Goal: Information Seeking & Learning: Find specific fact

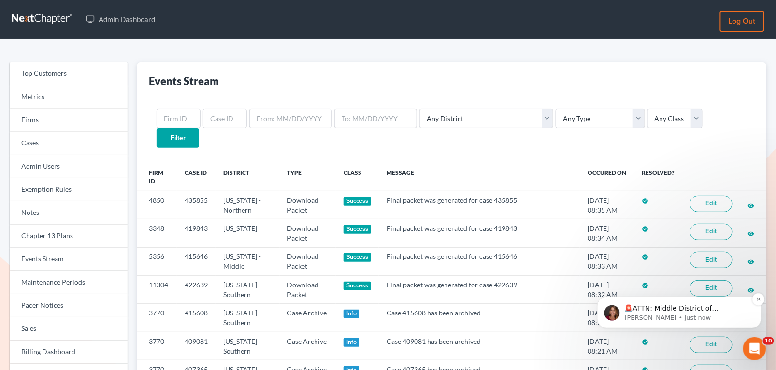
click at [664, 310] on p "🚨ATTN: Middle District of Florida The court has added a new Credit Counseling F…" at bounding box center [686, 309] width 125 height 10
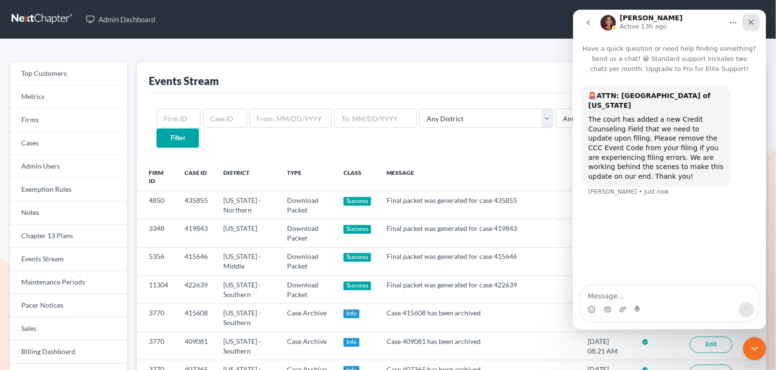
click at [756, 18] on div "Close" at bounding box center [750, 21] width 17 height 17
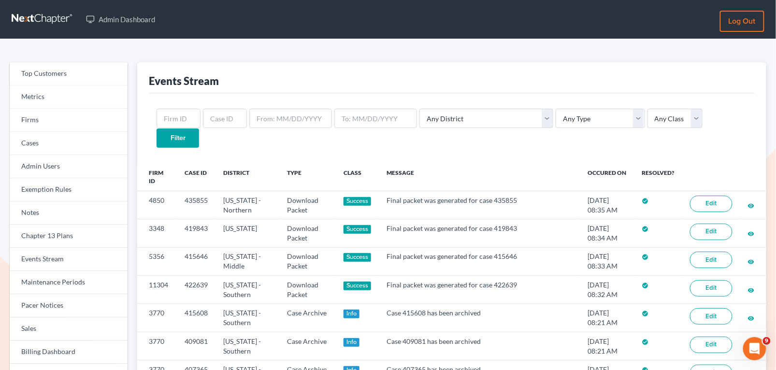
click at [569, 129] on div "Any District Alabama - Middle Alabama - Northern Alabama - Southern Alaska Ariz…" at bounding box center [452, 128] width 606 height 70
click at [565, 118] on select "Any Type Case Applied To Plan Case Archive Case Duplicate Case Filing Chapter 1…" at bounding box center [600, 118] width 89 height 19
select select "case_filing"
click at [556, 109] on select "Any Type Case Applied To Plan Case Archive Case Duplicate Case Filing Chapter 1…" at bounding box center [600, 118] width 89 height 19
click at [199, 129] on input "Filter" at bounding box center [178, 138] width 43 height 19
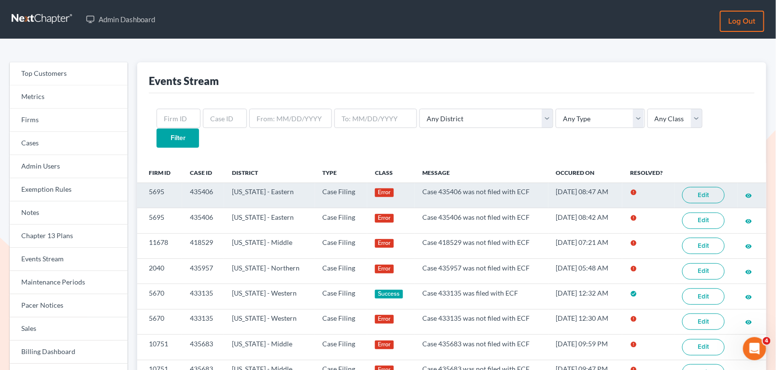
click at [707, 187] on link "Edit" at bounding box center [703, 195] width 43 height 16
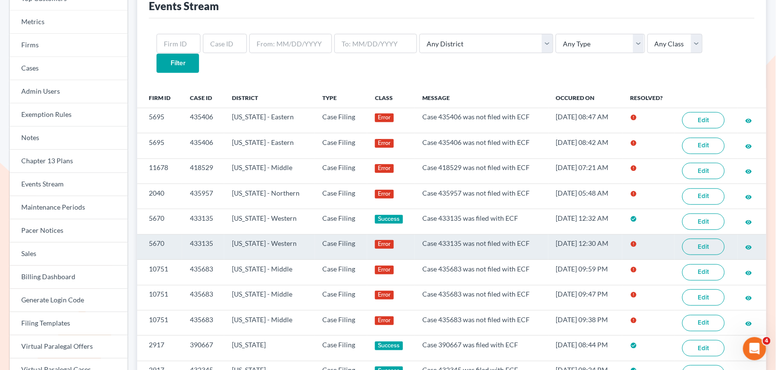
scroll to position [87, 0]
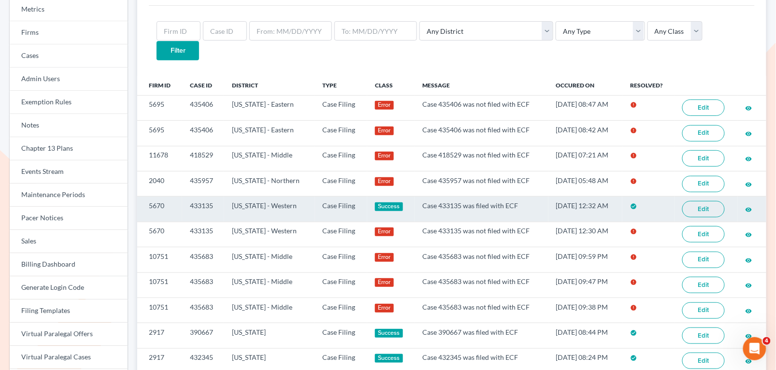
click at [706, 201] on link "Edit" at bounding box center [703, 209] width 43 height 16
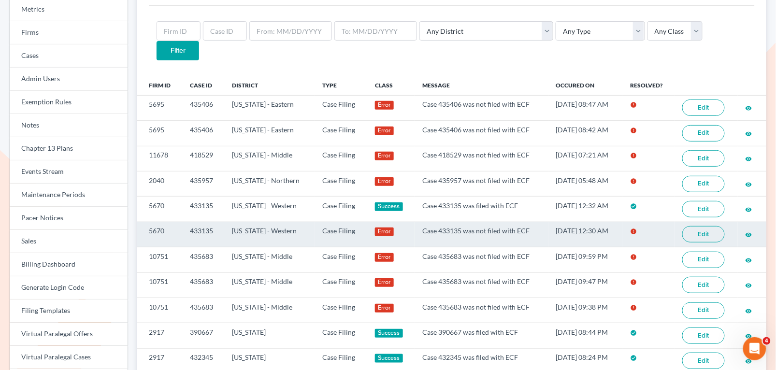
click at [706, 226] on link "Edit" at bounding box center [703, 234] width 43 height 16
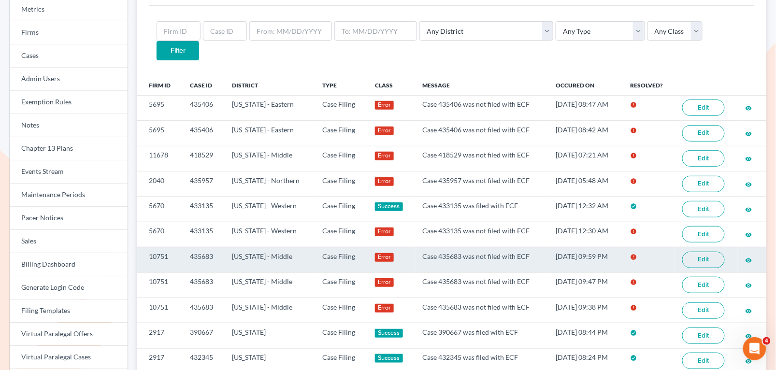
click at [705, 252] on link "Edit" at bounding box center [703, 260] width 43 height 16
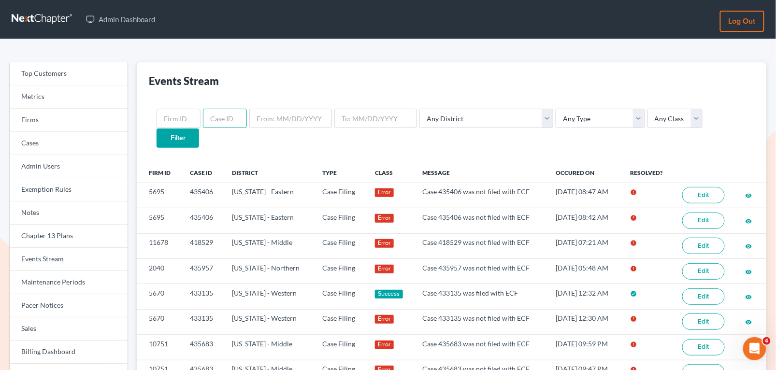
click at [225, 119] on input "text" at bounding box center [225, 118] width 44 height 19
paste input "435406"
type input "435406"
click at [199, 129] on input "Filter" at bounding box center [178, 138] width 43 height 19
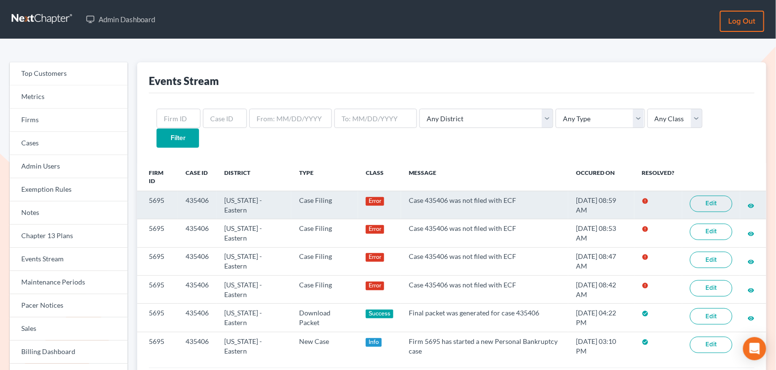
click at [709, 196] on link "Edit" at bounding box center [711, 204] width 43 height 16
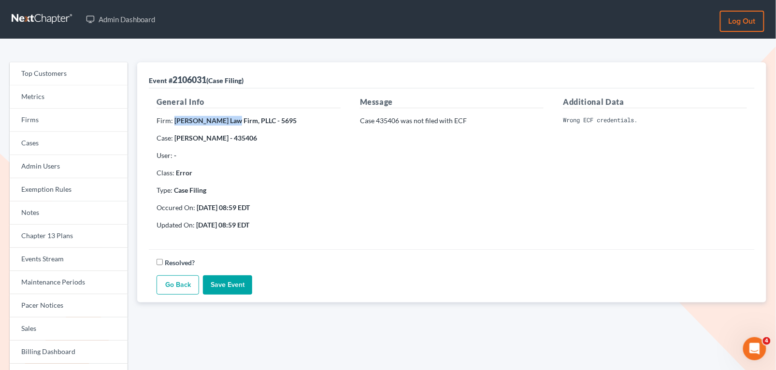
drag, startPoint x: 233, startPoint y: 121, endPoint x: 175, endPoint y: 119, distance: 58.0
click at [175, 119] on strong "McGivney Law Firm, PLLC - 5695" at bounding box center [235, 120] width 122 height 8
copy strong "[PERSON_NAME] Law Firm"
click at [70, 256] on link "Events Stream" at bounding box center [69, 259] width 118 height 23
click at [78, 262] on link "Events Stream" at bounding box center [69, 259] width 118 height 23
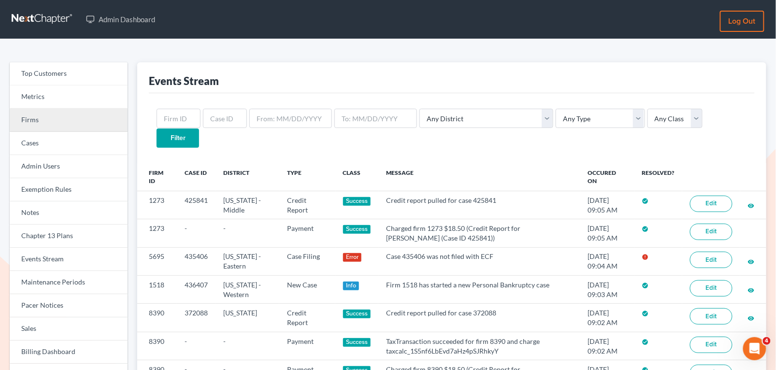
click at [40, 120] on link "Firms" at bounding box center [69, 120] width 118 height 23
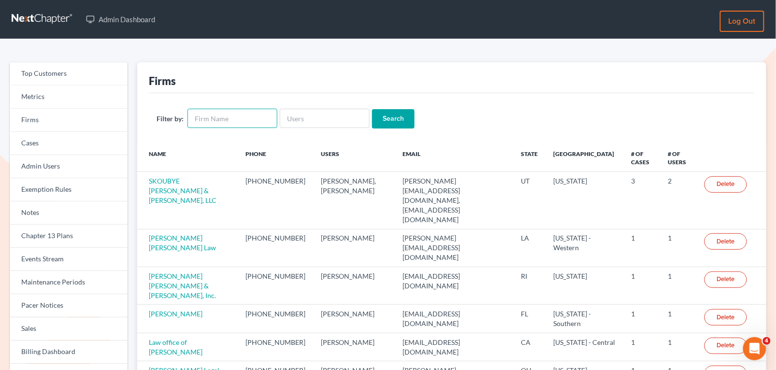
click at [219, 127] on input "text" at bounding box center [233, 118] width 90 height 19
paste input "[PERSON_NAME] Law Firm"
type input "[PERSON_NAME] Law Firm"
click at [391, 122] on input "Search" at bounding box center [393, 118] width 43 height 19
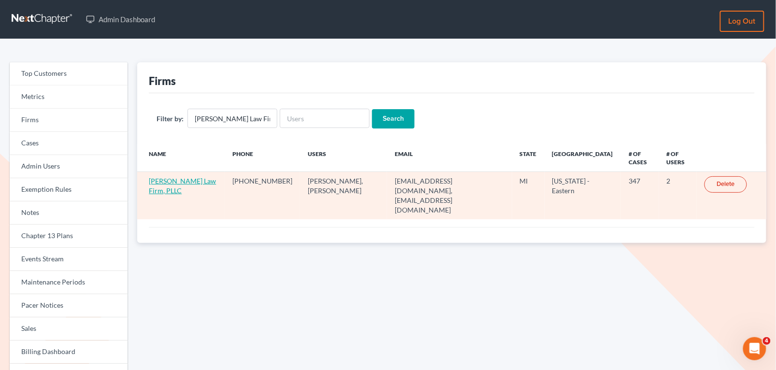
click at [162, 182] on link "[PERSON_NAME] Law Firm, PLLC" at bounding box center [182, 186] width 67 height 18
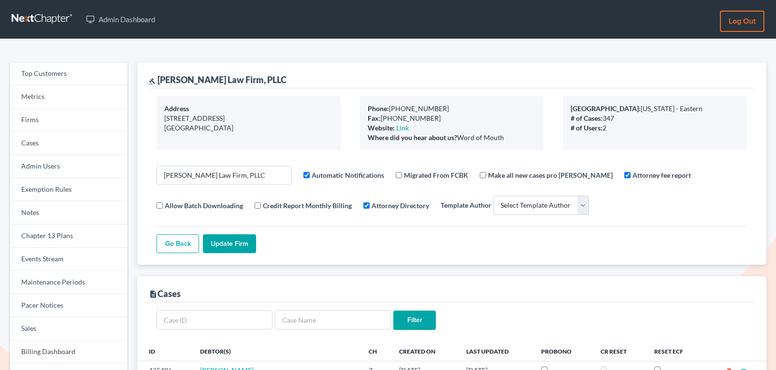
select select
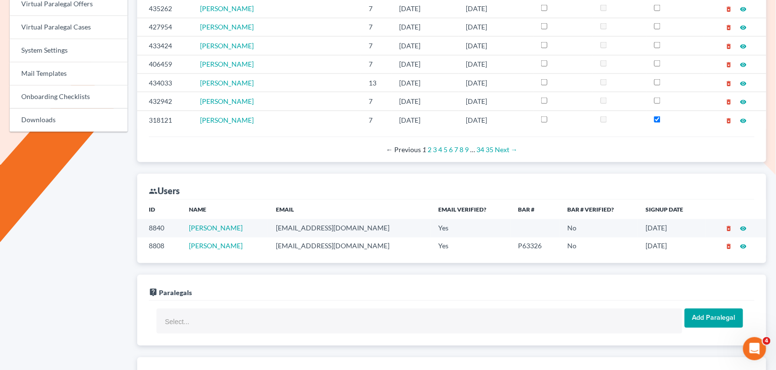
scroll to position [472, 0]
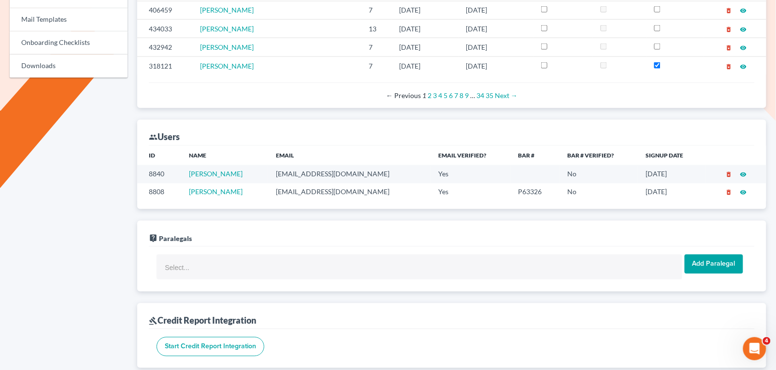
drag, startPoint x: 348, startPoint y: 189, endPoint x: 269, endPoint y: 188, distance: 78.8
click at [269, 188] on tr "8808 Patrick McGivney mcgivne3@gmail.com Yes P63326 No 03/30/2020 delete_foreve…" at bounding box center [451, 193] width 629 height 18
copy tr "mcgivne3@gmail.com"
click at [381, 170] on td "jodibaldwin84@yahoo.com" at bounding box center [349, 174] width 162 height 18
drag, startPoint x: 373, startPoint y: 170, endPoint x: 264, endPoint y: 171, distance: 108.8
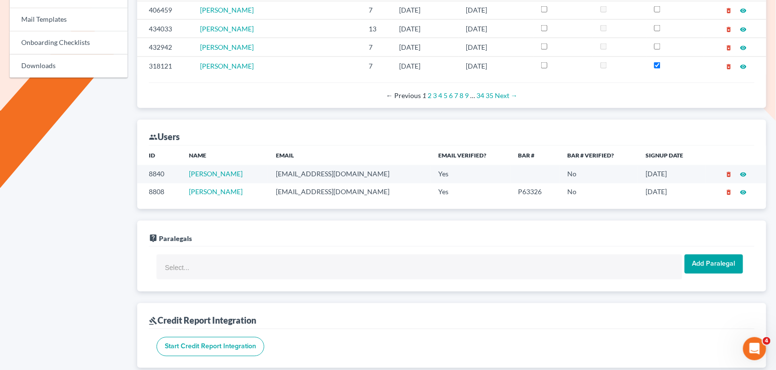
click at [264, 171] on tr "8840 Jodi Wesolowski jodibaldwin84@yahoo.com Yes No 04/01/2020 delete_forever v…" at bounding box center [451, 174] width 629 height 18
copy tr "jodibaldwin84@yahoo.com"
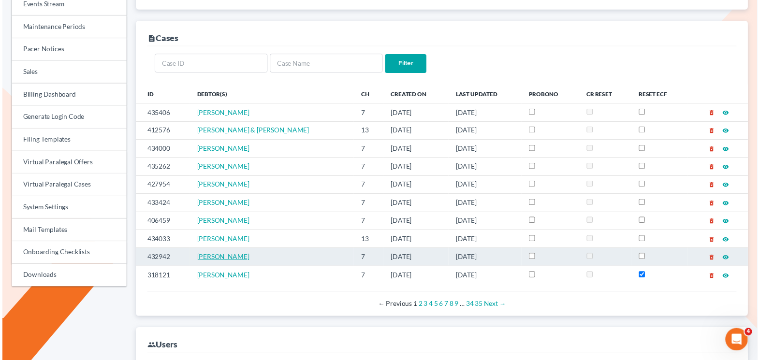
scroll to position [0, 0]
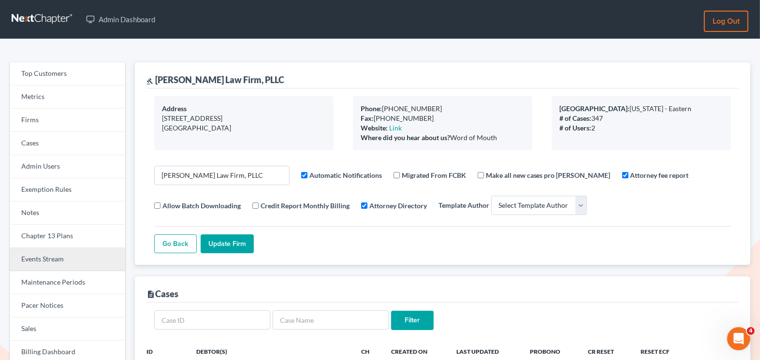
click at [73, 262] on link "Events Stream" at bounding box center [68, 259] width 116 height 23
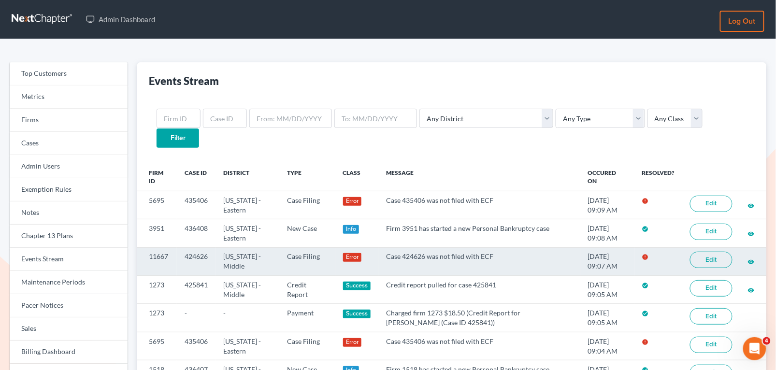
click at [711, 252] on link "Edit" at bounding box center [711, 260] width 43 height 16
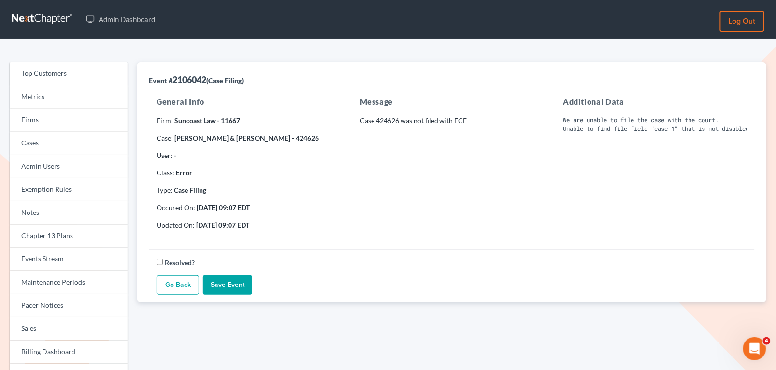
click at [239, 117] on strong "Suncoast Law - 11667" at bounding box center [207, 120] width 66 height 8
drag, startPoint x: 240, startPoint y: 118, endPoint x: 221, endPoint y: 118, distance: 19.3
click at [221, 118] on p "Firm: Suncoast Law - 11667" at bounding box center [249, 121] width 184 height 10
copy strong "11667"
click at [50, 118] on link "Firms" at bounding box center [69, 120] width 118 height 23
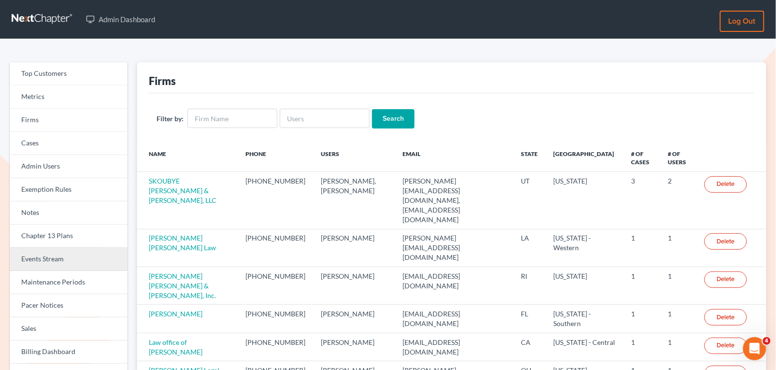
click at [56, 260] on link "Events Stream" at bounding box center [69, 259] width 118 height 23
click at [77, 259] on link "Events Stream" at bounding box center [69, 259] width 118 height 23
click at [79, 263] on link "Events Stream" at bounding box center [69, 259] width 118 height 23
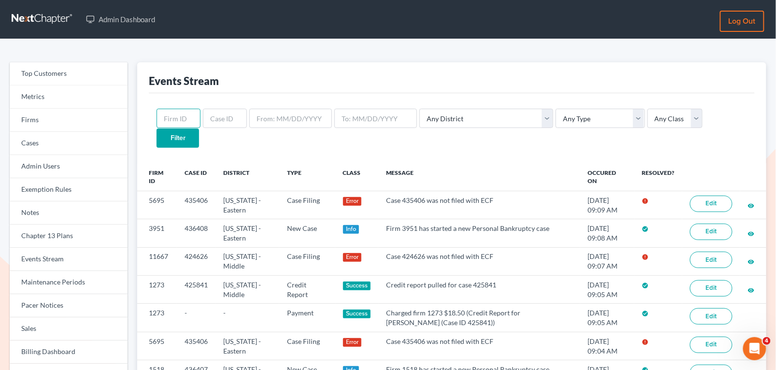
click at [168, 121] on input "text" at bounding box center [179, 118] width 44 height 19
paste input "11667"
type input "11667"
click at [199, 129] on input "Filter" at bounding box center [178, 138] width 43 height 19
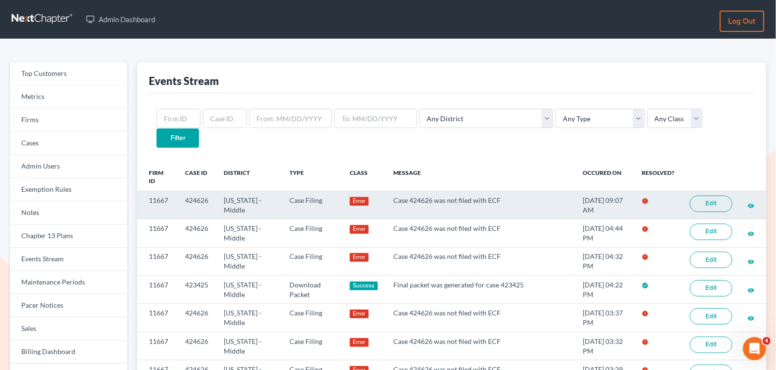
click at [708, 196] on link "Edit" at bounding box center [711, 204] width 43 height 16
click at [425, 191] on td "Case 424626 was not filed with ECF" at bounding box center [481, 205] width 190 height 28
drag, startPoint x: 425, startPoint y: 179, endPoint x: 402, endPoint y: 181, distance: 23.3
click at [402, 191] on td "Case 424626 was not filed with ECF" at bounding box center [481, 205] width 190 height 28
copy td "424626"
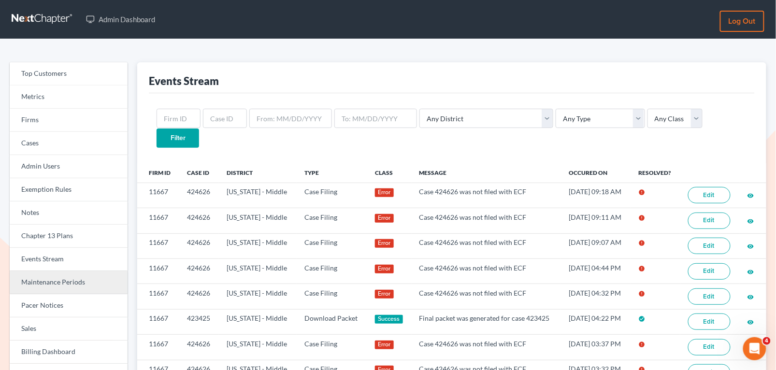
click at [38, 288] on link "Maintenance Periods" at bounding box center [69, 282] width 118 height 23
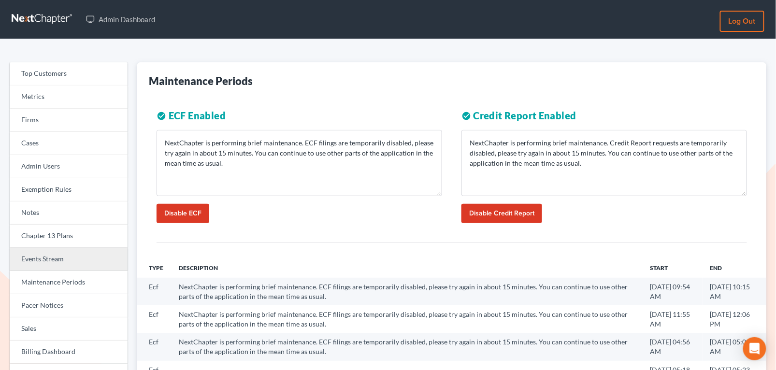
click at [61, 261] on link "Events Stream" at bounding box center [69, 259] width 118 height 23
click at [71, 260] on link "Events Stream" at bounding box center [69, 259] width 118 height 23
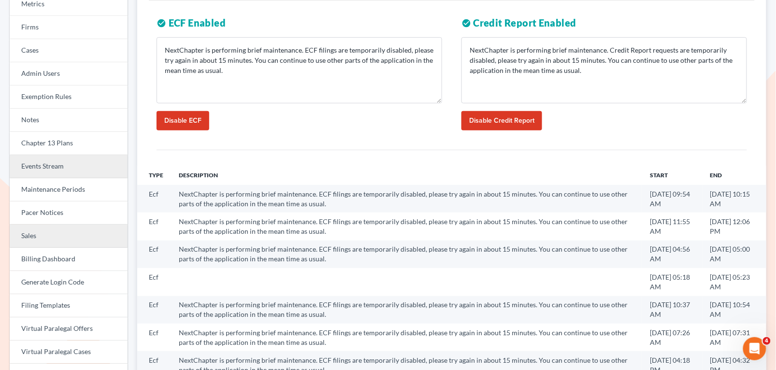
scroll to position [83, 0]
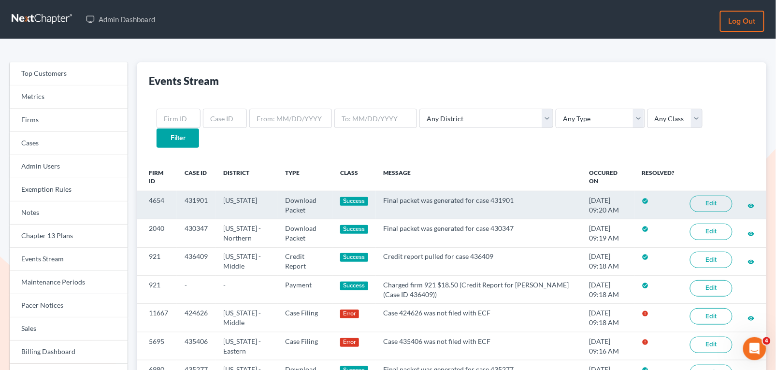
scroll to position [12, 0]
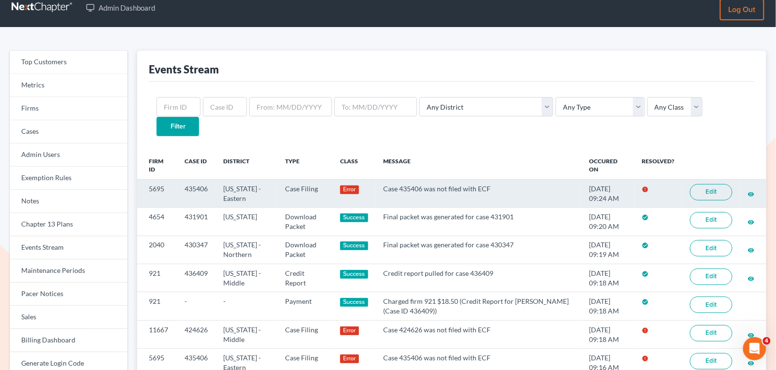
click at [722, 184] on link "Edit" at bounding box center [711, 192] width 43 height 16
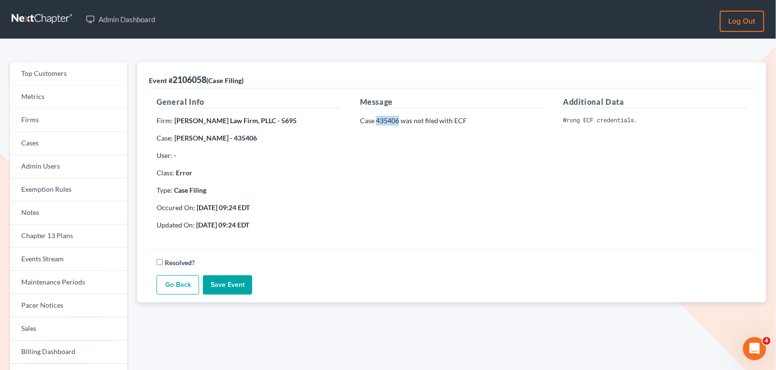
drag, startPoint x: 398, startPoint y: 119, endPoint x: 378, endPoint y: 119, distance: 20.3
click at [378, 119] on p "Case 435406 was not filed with ECF" at bounding box center [452, 121] width 184 height 10
copy p "435406"
click at [58, 261] on link "Events Stream" at bounding box center [69, 259] width 118 height 23
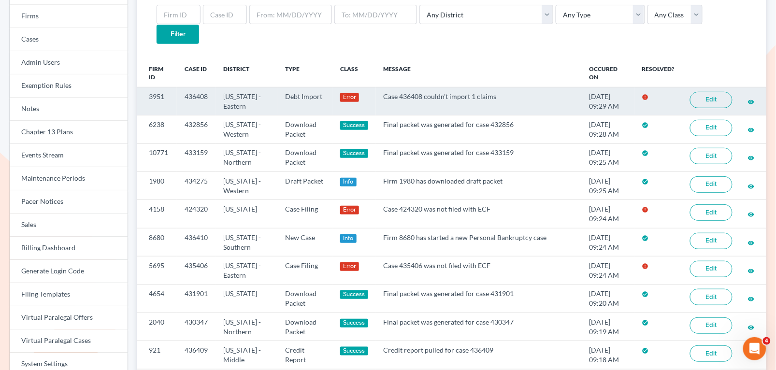
scroll to position [118, 0]
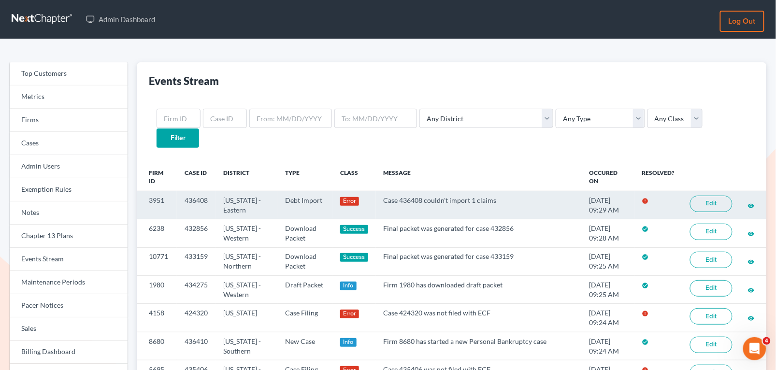
click at [699, 196] on link "Edit" at bounding box center [711, 204] width 43 height 16
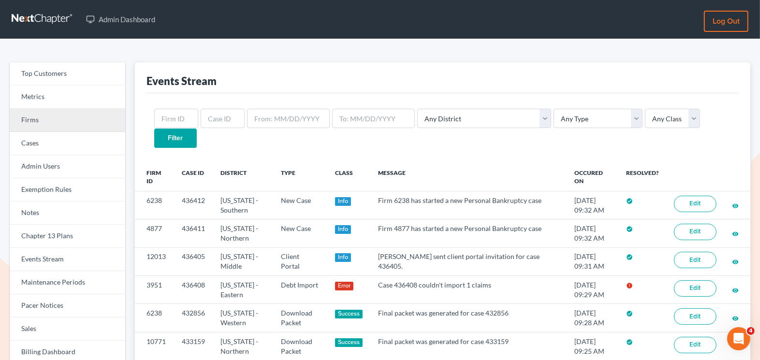
click at [89, 119] on link "Firms" at bounding box center [68, 120] width 116 height 23
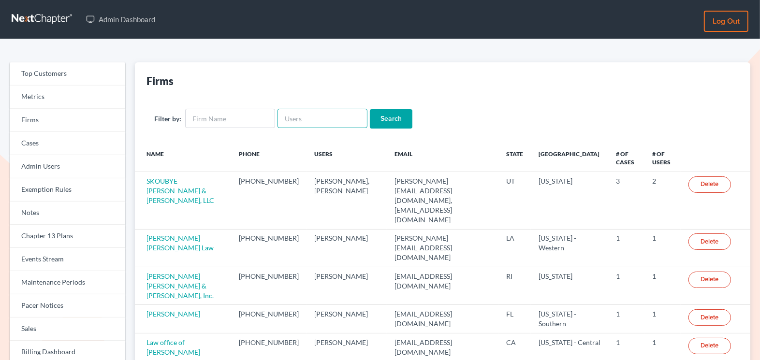
click at [299, 116] on input "text" at bounding box center [322, 118] width 90 height 19
paste input "[EMAIL_ADDRESS][DOMAIN_NAME]"
type input "cb@craigblacklaw.com"
click at [396, 123] on input "Search" at bounding box center [391, 118] width 43 height 19
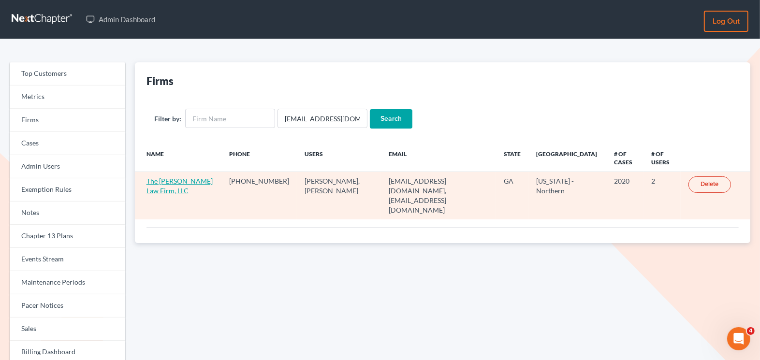
click at [189, 178] on link "The [PERSON_NAME] Law Firm, LLC" at bounding box center [179, 186] width 66 height 18
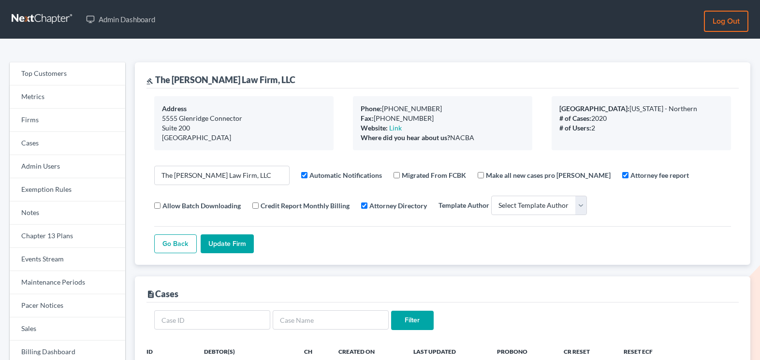
select select
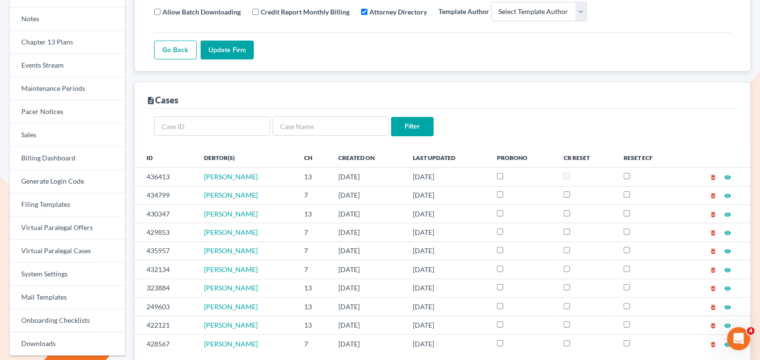
scroll to position [194, 0]
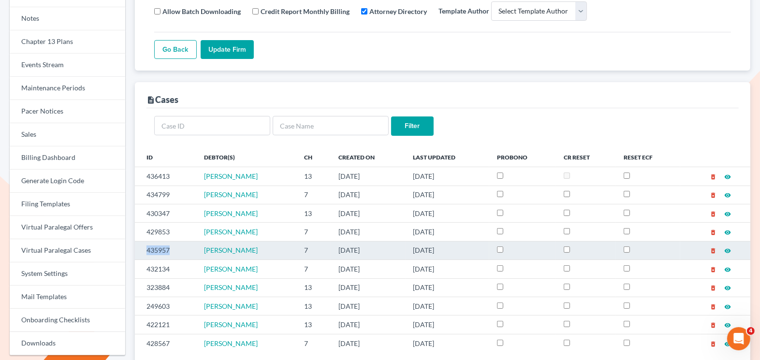
drag, startPoint x: 171, startPoint y: 247, endPoint x: 138, endPoint y: 244, distance: 33.6
click at [138, 244] on td "435957" at bounding box center [165, 250] width 61 height 18
copy td "435957"
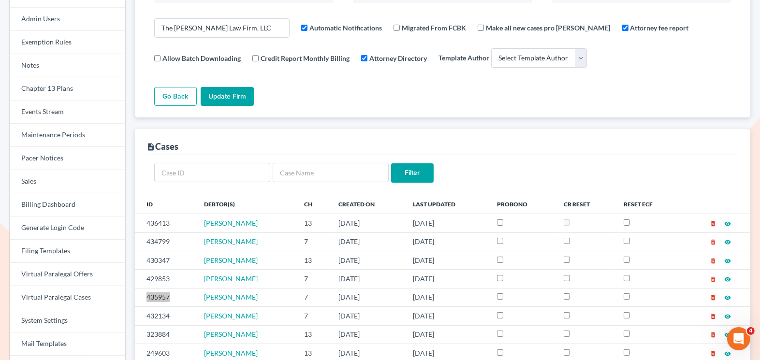
scroll to position [0, 0]
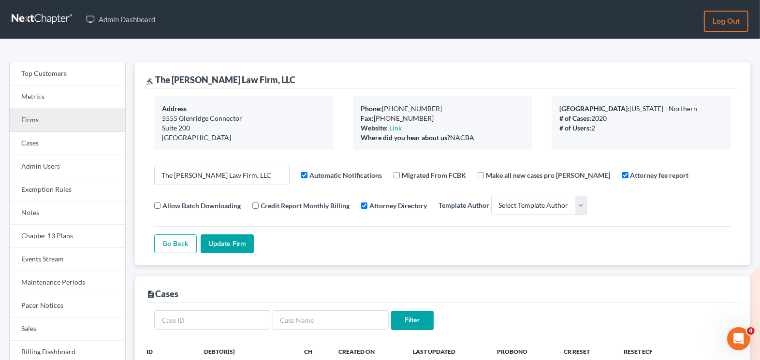
click at [70, 122] on link "Firms" at bounding box center [68, 120] width 116 height 23
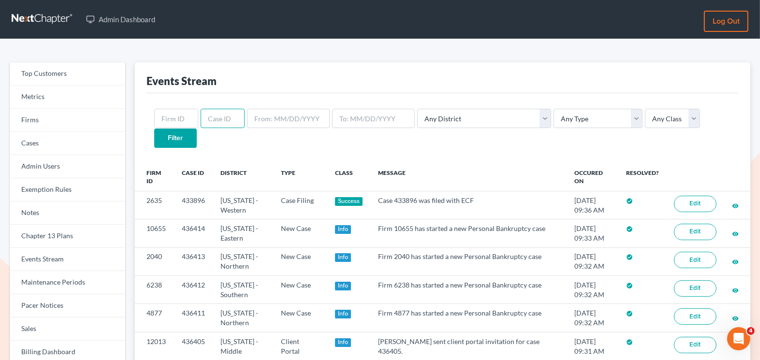
click at [213, 114] on input "text" at bounding box center [223, 118] width 44 height 19
paste input "435957"
type input "435957"
click at [197, 129] on input "Filter" at bounding box center [175, 138] width 43 height 19
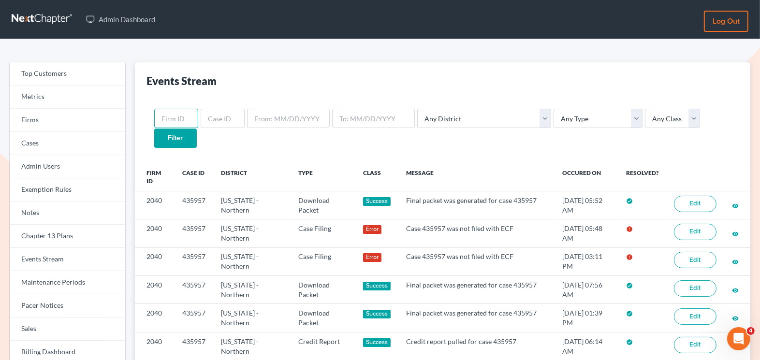
click at [189, 118] on input "text" at bounding box center [176, 118] width 44 height 19
paste input "2040"
type input "2040"
click at [197, 129] on input "Filter" at bounding box center [175, 138] width 43 height 19
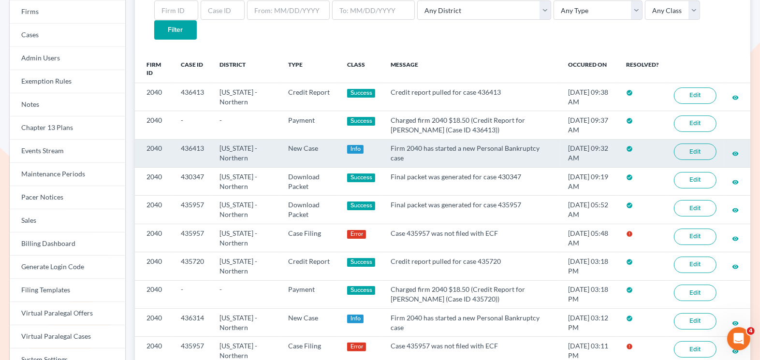
scroll to position [114, 0]
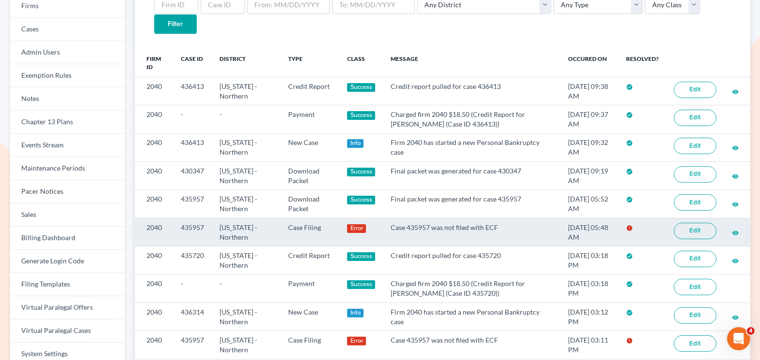
click at [693, 223] on link "Edit" at bounding box center [695, 231] width 43 height 16
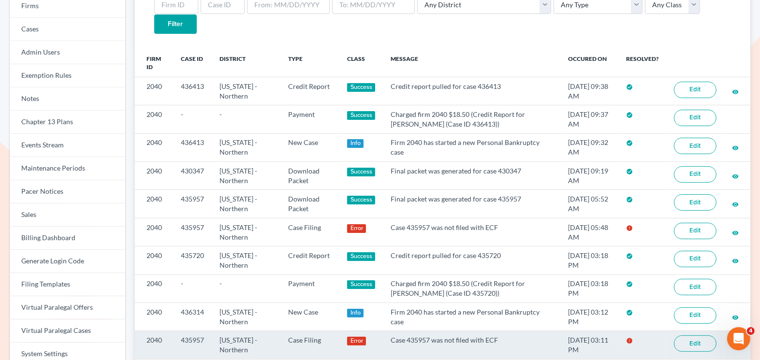
click at [692, 335] on link "Edit" at bounding box center [695, 343] width 43 height 16
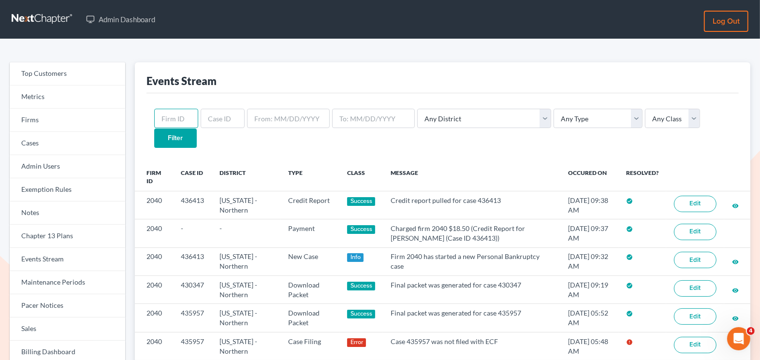
click at [177, 117] on input "text" at bounding box center [176, 118] width 44 height 19
click at [222, 116] on input "text" at bounding box center [223, 118] width 44 height 19
paste input "435406"
type input "435406"
click at [197, 129] on input "Filter" at bounding box center [175, 138] width 43 height 19
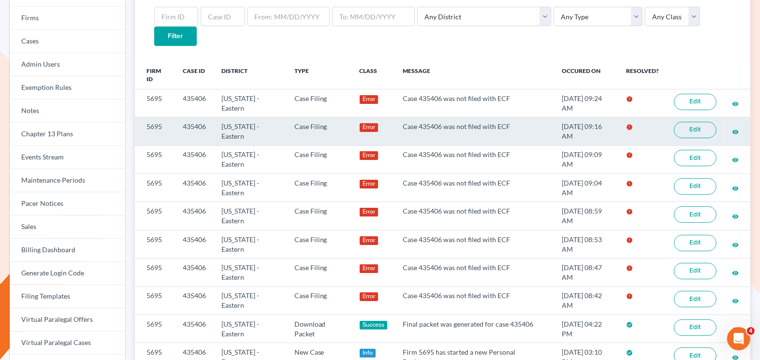
scroll to position [80, 0]
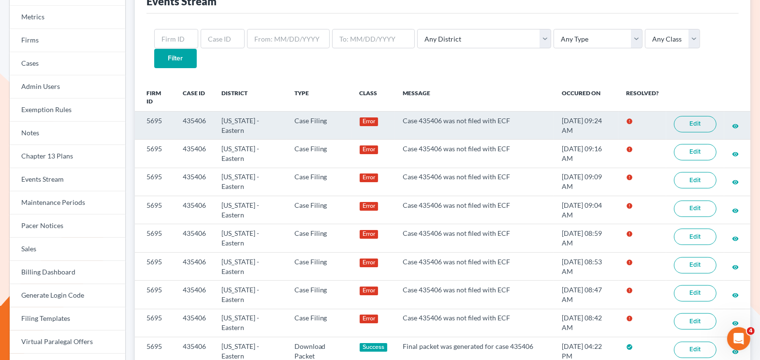
click at [702, 116] on link "Edit" at bounding box center [695, 124] width 43 height 16
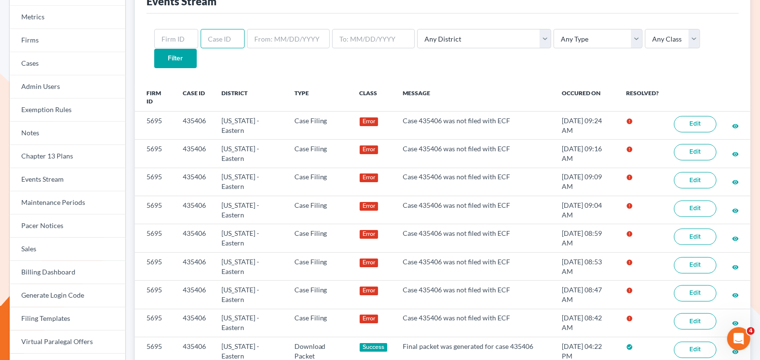
click at [234, 38] on input "text" at bounding box center [223, 38] width 44 height 19
paste input "424626"
type input "424626"
click at [197, 49] on input "Filter" at bounding box center [175, 58] width 43 height 19
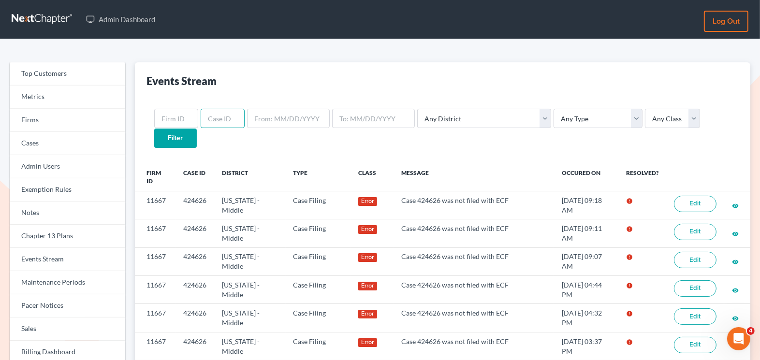
click at [206, 125] on input "text" at bounding box center [223, 118] width 44 height 19
paste input "424254"
type input "424254"
click at [197, 129] on input "Filter" at bounding box center [175, 138] width 43 height 19
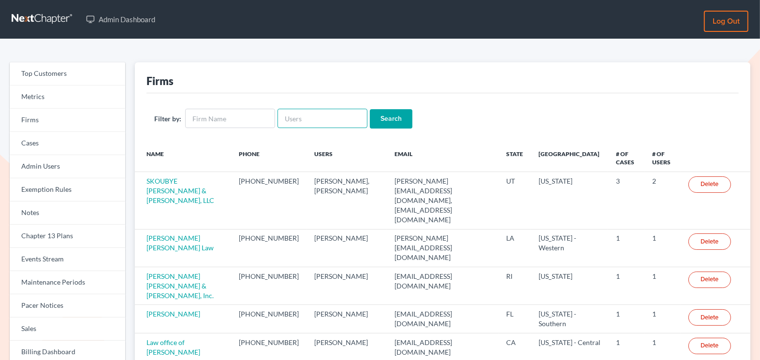
click at [294, 111] on input "text" at bounding box center [322, 118] width 90 height 19
paste input "jazlyn@torreslegal.com"
type input "jazlyn@torreslegal.com"
click at [385, 116] on input "Search" at bounding box center [391, 118] width 43 height 19
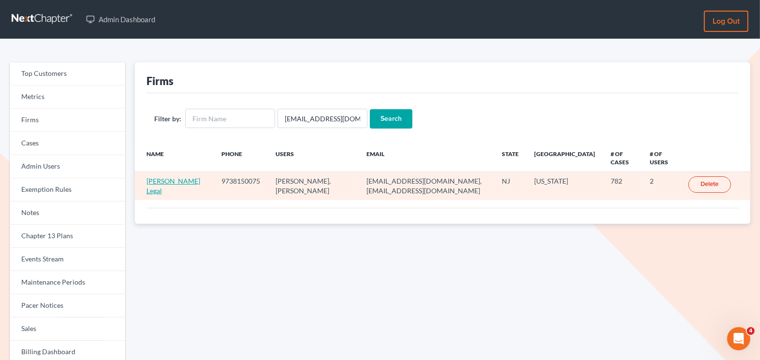
click at [174, 177] on link "[PERSON_NAME] Legal" at bounding box center [173, 186] width 54 height 18
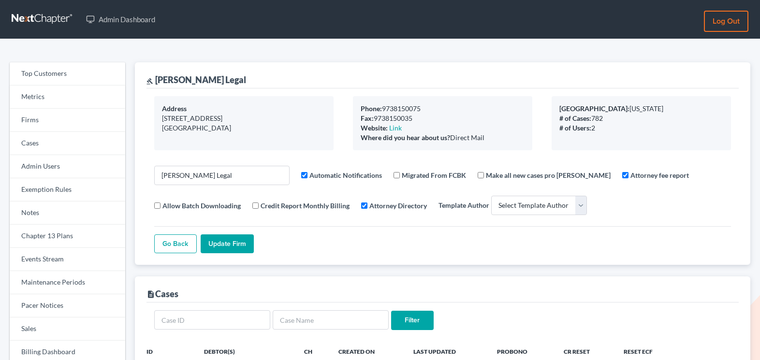
select select
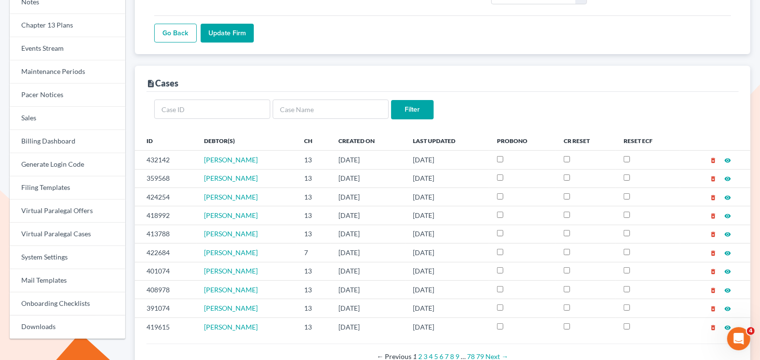
scroll to position [210, 0]
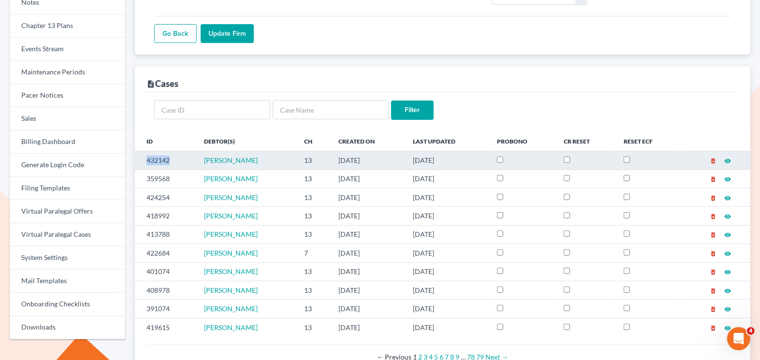
drag, startPoint x: 178, startPoint y: 156, endPoint x: 143, endPoint y: 157, distance: 34.8
click at [143, 157] on td "432142" at bounding box center [165, 160] width 61 height 18
copy td "432142"
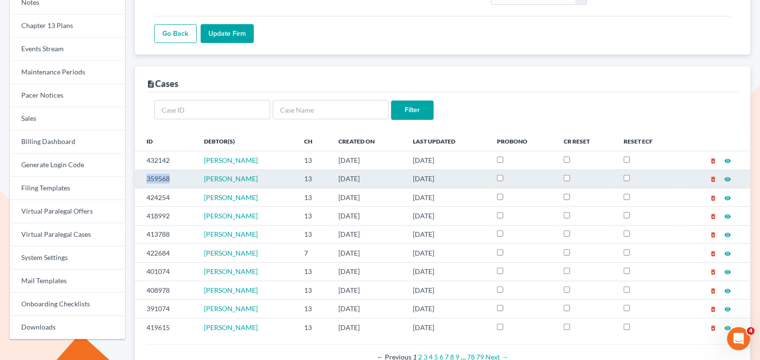
drag, startPoint x: 171, startPoint y: 174, endPoint x: 145, endPoint y: 175, distance: 26.1
click at [145, 175] on td "359568" at bounding box center [165, 179] width 61 height 18
copy td "359568"
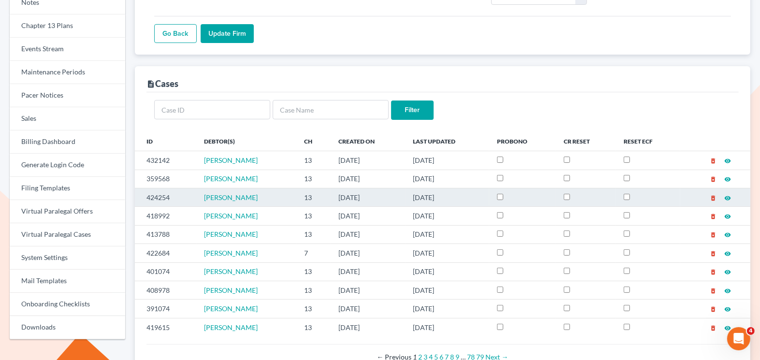
click at [177, 196] on td "424254" at bounding box center [165, 197] width 61 height 18
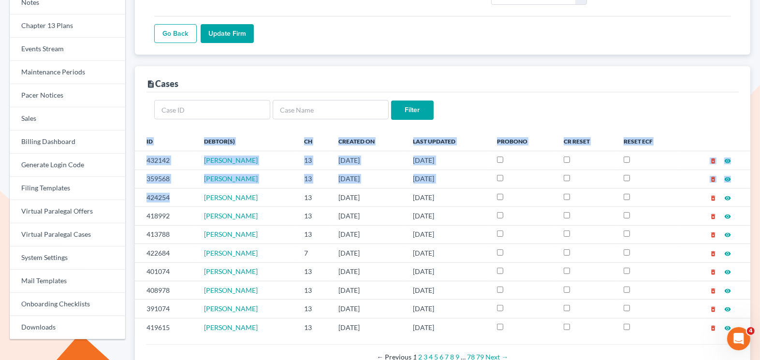
drag, startPoint x: 171, startPoint y: 196, endPoint x: 131, endPoint y: 196, distance: 40.1
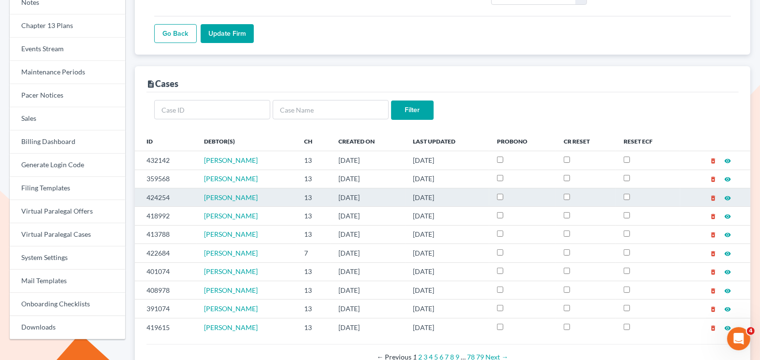
click at [166, 193] on td "424254" at bounding box center [165, 197] width 61 height 18
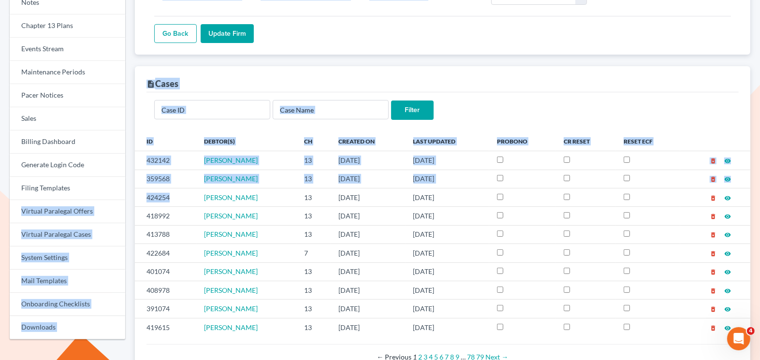
drag, startPoint x: 170, startPoint y: 193, endPoint x: 125, endPoint y: 193, distance: 45.0
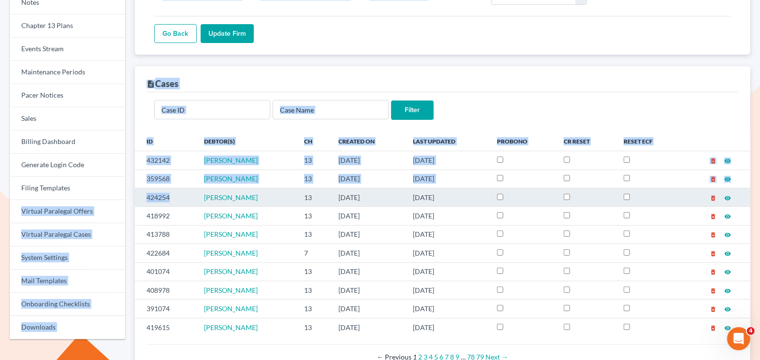
click at [169, 197] on td "424254" at bounding box center [165, 197] width 61 height 18
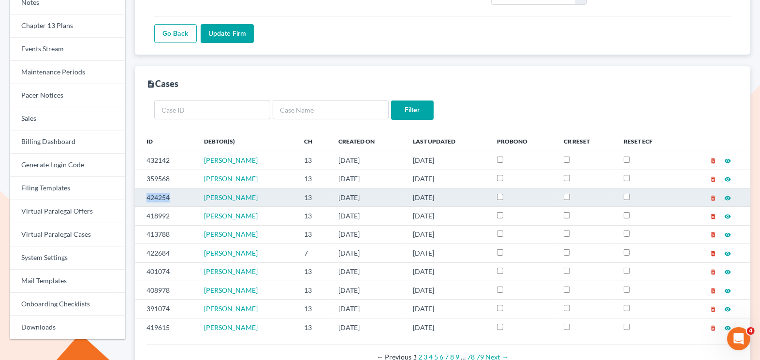
drag, startPoint x: 169, startPoint y: 197, endPoint x: 142, endPoint y: 196, distance: 27.1
click at [142, 196] on td "424254" at bounding box center [165, 197] width 61 height 18
copy td "424254"
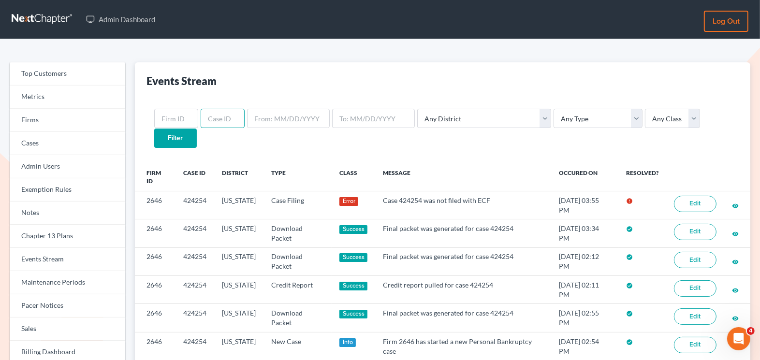
click at [212, 125] on input "text" at bounding box center [223, 118] width 44 height 19
paste input "424626"
type input "424626"
click at [197, 129] on input "Filter" at bounding box center [175, 138] width 43 height 19
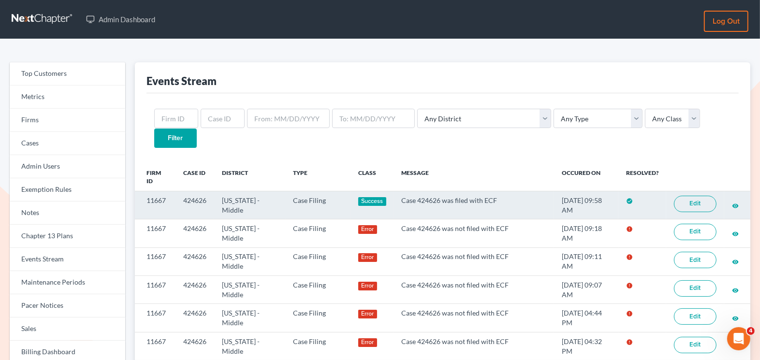
click at [697, 196] on link "Edit" at bounding box center [695, 204] width 43 height 16
click at [688, 196] on link "Edit" at bounding box center [695, 204] width 43 height 16
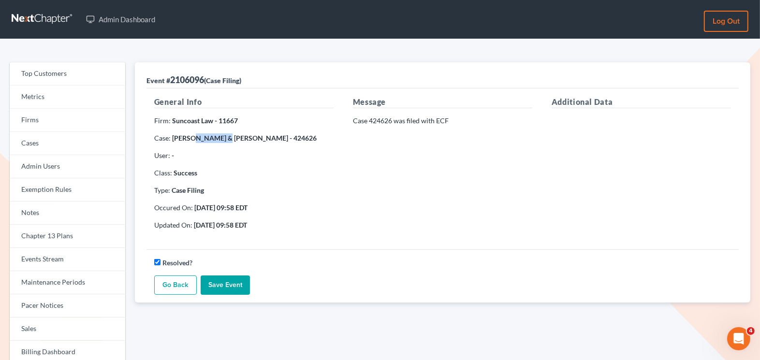
drag, startPoint x: 219, startPoint y: 137, endPoint x: 191, endPoint y: 136, distance: 27.6
click at [191, 136] on strong "[PERSON_NAME] & [PERSON_NAME] - 424626" at bounding box center [244, 138] width 145 height 8
copy strong "Scaglione"
click at [53, 259] on link "Events Stream" at bounding box center [68, 259] width 116 height 23
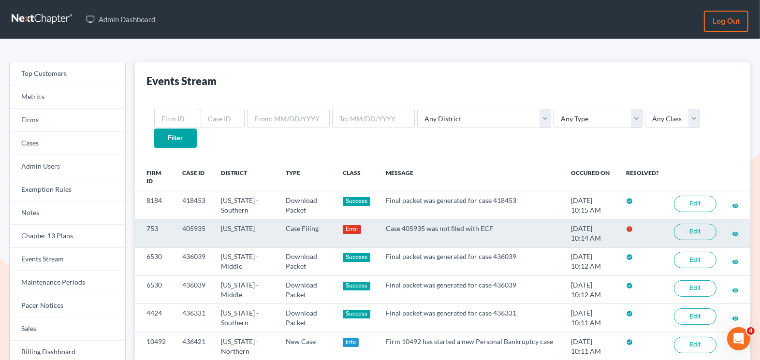
click at [691, 224] on link "Edit" at bounding box center [695, 232] width 43 height 16
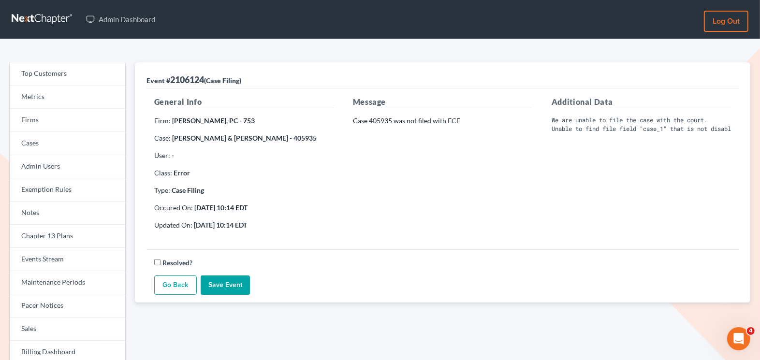
scroll to position [2, 0]
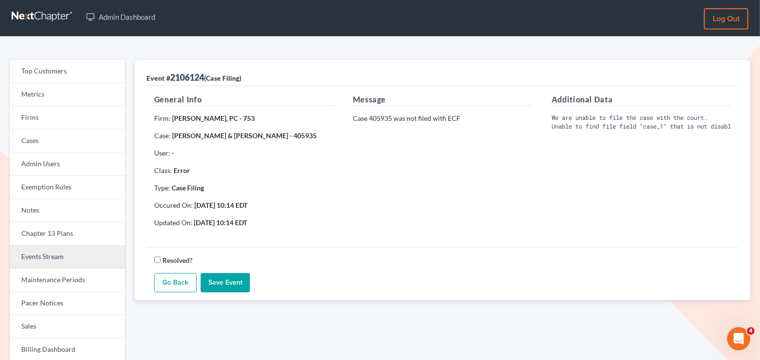
click at [60, 260] on link "Events Stream" at bounding box center [68, 257] width 116 height 23
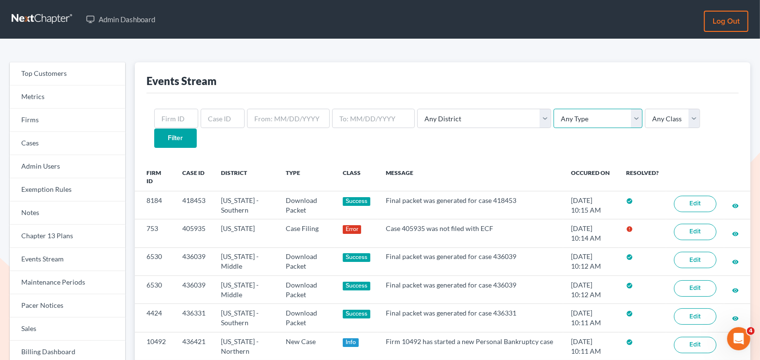
click at [553, 124] on select "Any Type Case Applied To Plan Case Archive Case Duplicate Case Filing Chapter 1…" at bounding box center [597, 118] width 89 height 19
select select "case_filing"
click at [553, 109] on select "Any Type Case Applied To Plan Case Archive Case Duplicate Case Filing Chapter 1…" at bounding box center [597, 118] width 89 height 19
click at [197, 129] on input "Filter" at bounding box center [175, 138] width 43 height 19
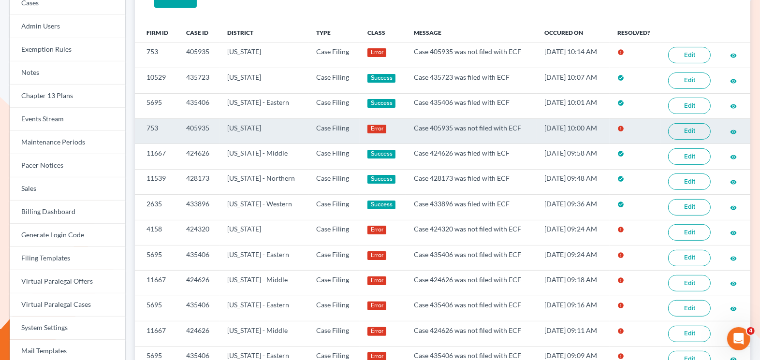
scroll to position [148, 0]
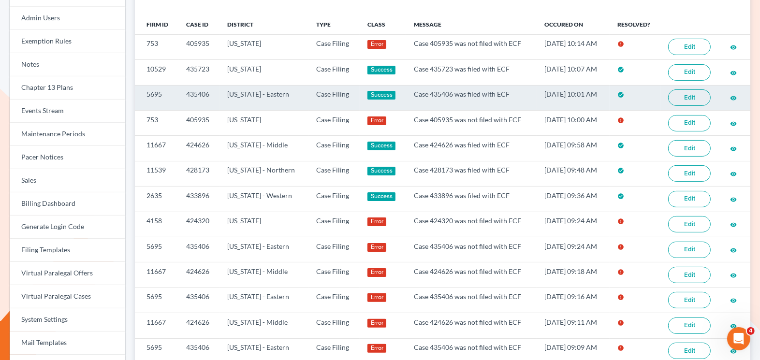
click at [686, 89] on link "Edit" at bounding box center [689, 97] width 43 height 16
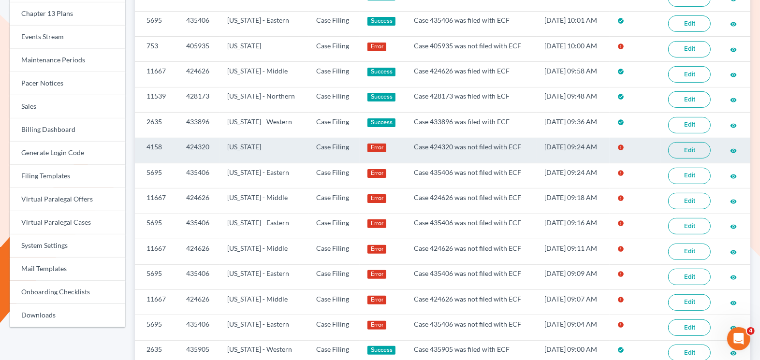
scroll to position [260, 0]
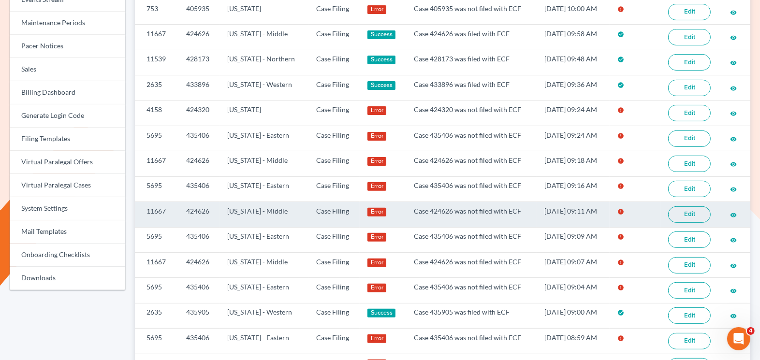
click at [693, 206] on link "Edit" at bounding box center [689, 214] width 43 height 16
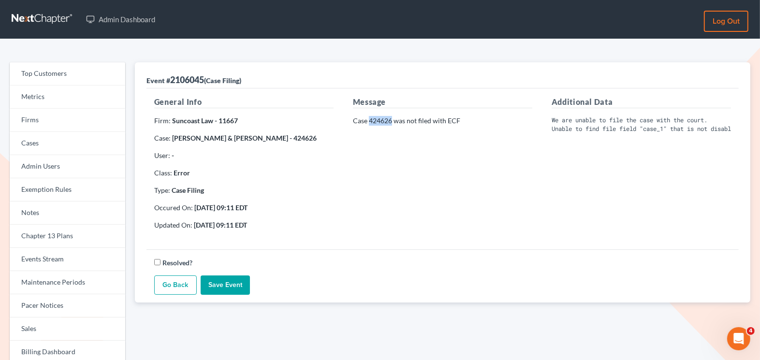
drag, startPoint x: 391, startPoint y: 120, endPoint x: 370, endPoint y: 120, distance: 21.3
click at [370, 120] on p "Case 424626 was not filed with ECF" at bounding box center [442, 121] width 179 height 10
copy p "424626"
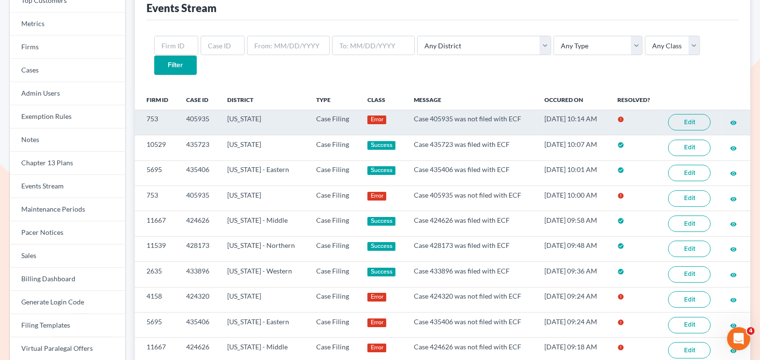
click at [694, 114] on link "Edit" at bounding box center [689, 122] width 43 height 16
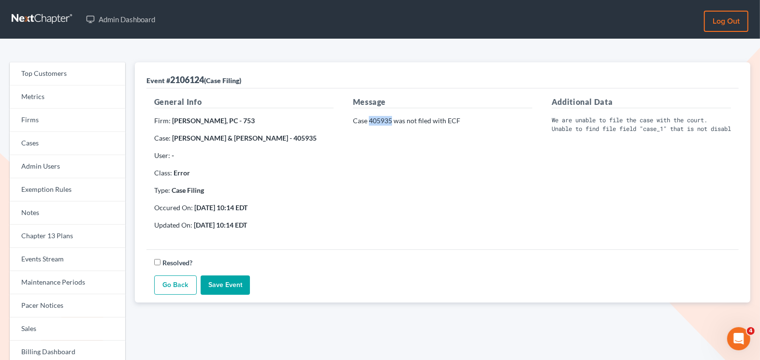
drag, startPoint x: 392, startPoint y: 120, endPoint x: 369, endPoint y: 120, distance: 22.7
click at [369, 120] on p "Case 405935 was not filed with ECF" at bounding box center [442, 121] width 179 height 10
copy p "405935"
click at [85, 126] on link "Firms" at bounding box center [68, 120] width 116 height 23
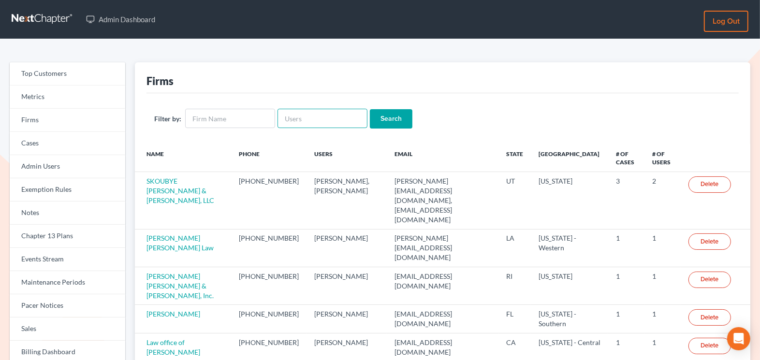
click at [294, 120] on input "text" at bounding box center [322, 118] width 90 height 19
paste input "cb@craigblacklaw.com"
type input "cb@craigblacklaw.com"
click at [391, 117] on input "Search" at bounding box center [391, 118] width 43 height 19
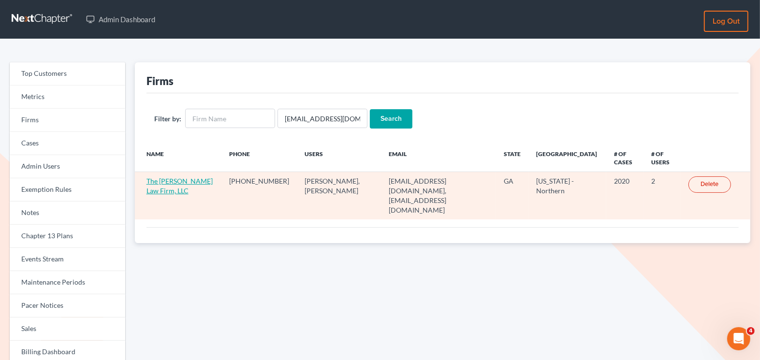
click at [191, 177] on link "The [PERSON_NAME] Law Firm, LLC" at bounding box center [179, 186] width 66 height 18
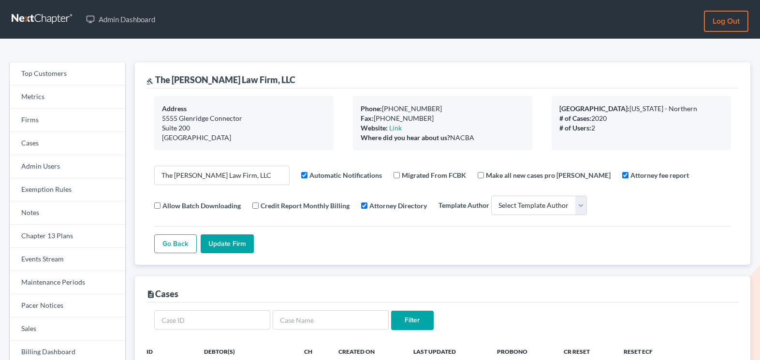
select select
click at [79, 259] on link "Events Stream" at bounding box center [68, 259] width 116 height 23
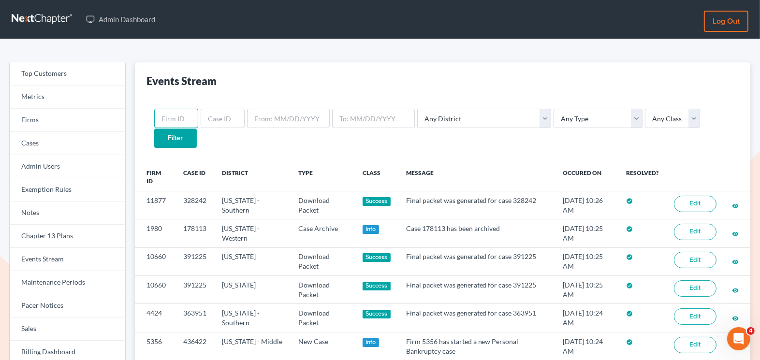
click at [176, 118] on input "text" at bounding box center [176, 118] width 44 height 19
paste input "2040"
type input "2040"
click at [197, 129] on input "Filter" at bounding box center [175, 138] width 43 height 19
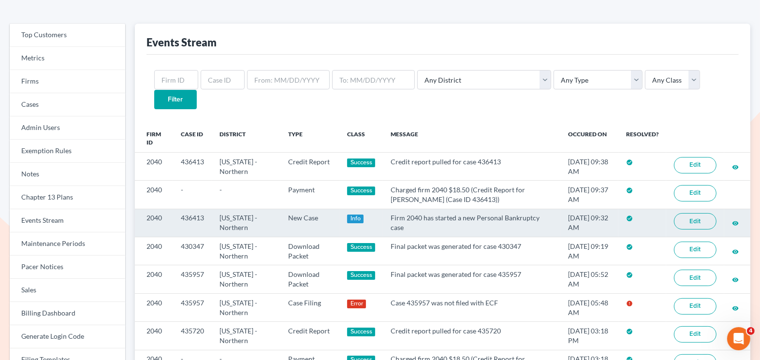
scroll to position [50, 0]
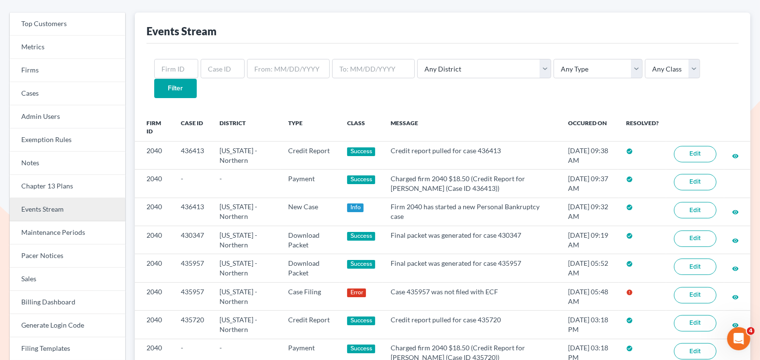
click at [73, 209] on link "Events Stream" at bounding box center [68, 209] width 116 height 23
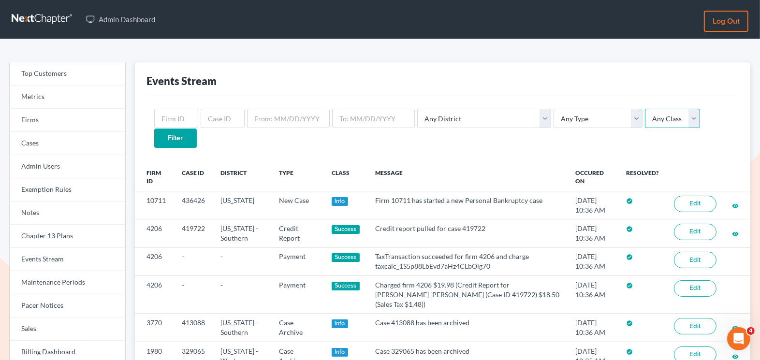
click at [645, 116] on select "Any Class Success Error Info" at bounding box center [672, 118] width 55 height 19
click at [576, 118] on select "Any Type Case Applied To Plan Case Archive Case Duplicate Case Filing Chapter 1…" at bounding box center [597, 118] width 89 height 19
select select "case_filing"
click at [553, 109] on select "Any Type Case Applied To Plan Case Archive Case Duplicate Case Filing Chapter 1…" at bounding box center [597, 118] width 89 height 19
click at [197, 129] on input "Filter" at bounding box center [175, 138] width 43 height 19
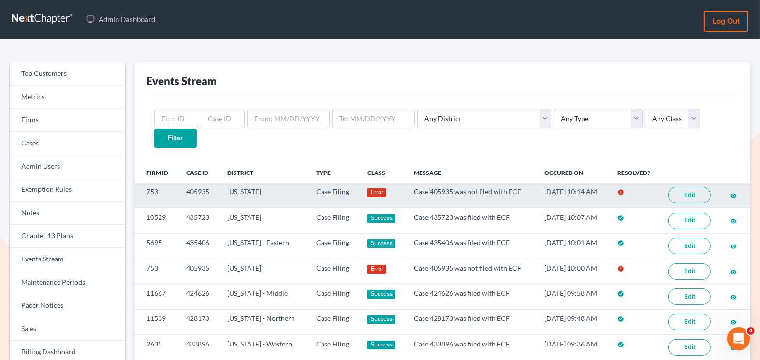
click at [686, 187] on link "Edit" at bounding box center [689, 195] width 43 height 16
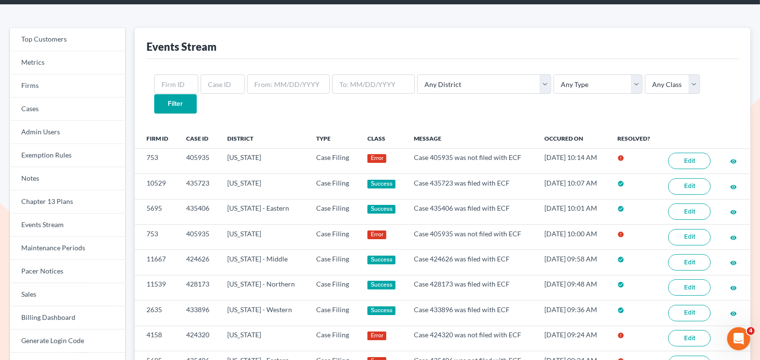
scroll to position [42, 0]
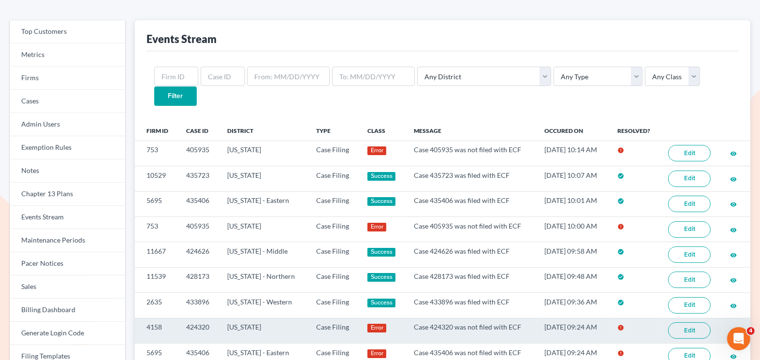
click at [688, 322] on link "Edit" at bounding box center [689, 330] width 43 height 16
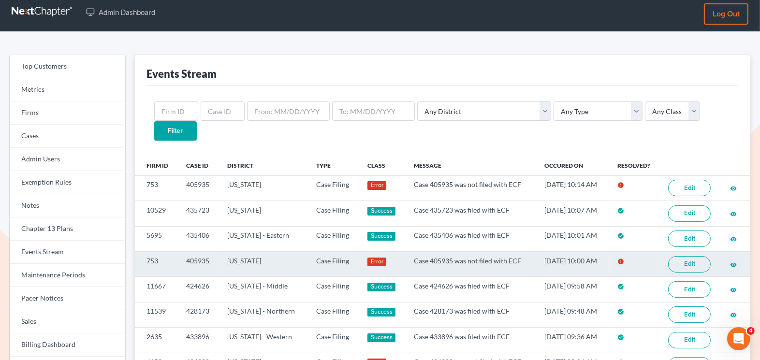
scroll to position [4, 0]
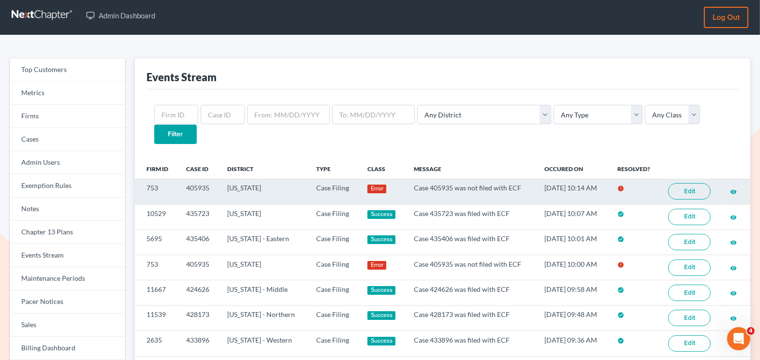
click at [697, 183] on link "Edit" at bounding box center [689, 191] width 43 height 16
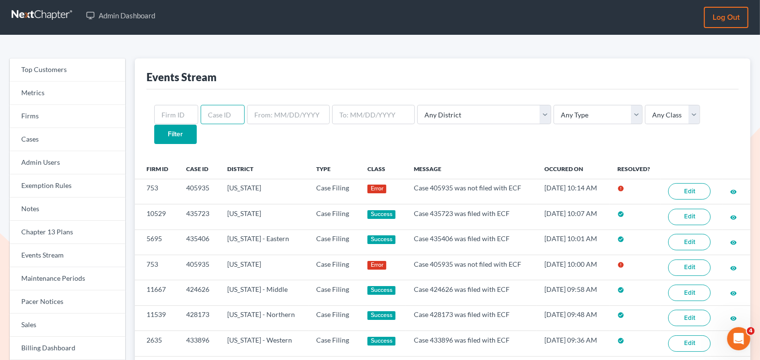
click at [219, 119] on input "text" at bounding box center [223, 114] width 44 height 19
paste input "435957"
type input "435957"
click at [197, 125] on input "Filter" at bounding box center [175, 134] width 43 height 19
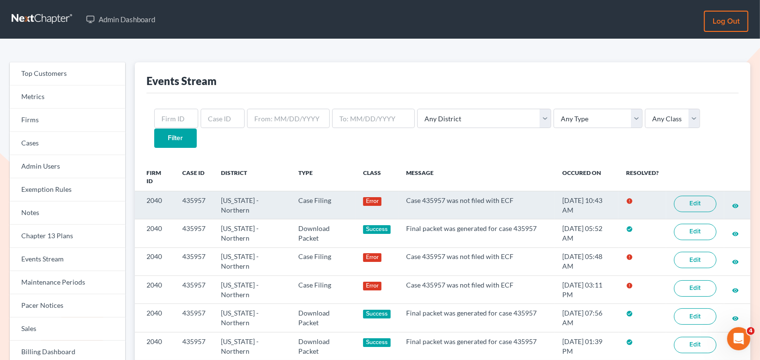
click at [693, 196] on link "Edit" at bounding box center [695, 204] width 43 height 16
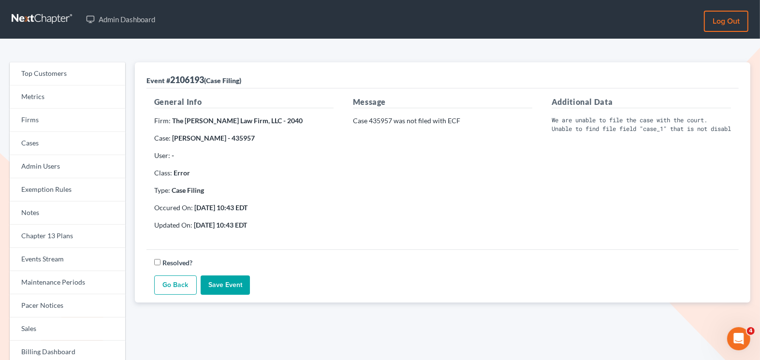
click at [392, 122] on p "Case 435957 was not filed with ECF" at bounding box center [442, 121] width 179 height 10
drag, startPoint x: 392, startPoint y: 119, endPoint x: 369, endPoint y: 119, distance: 23.2
click at [369, 119] on p "Case 435957 was not filed with ECF" at bounding box center [442, 121] width 179 height 10
copy p "435957"
click at [388, 113] on div "Message Case 435957 was not filed with ECF" at bounding box center [442, 167] width 199 height 142
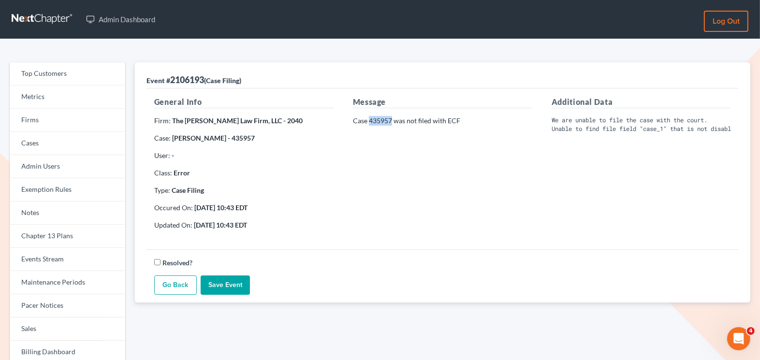
drag, startPoint x: 392, startPoint y: 119, endPoint x: 370, endPoint y: 120, distance: 22.2
click at [370, 120] on p "Case 435957 was not filed with ECF" at bounding box center [442, 121] width 179 height 10
copy p "435957"
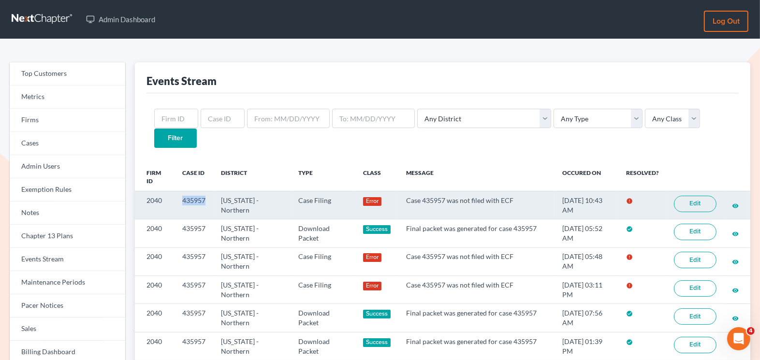
drag, startPoint x: 209, startPoint y: 180, endPoint x: 180, endPoint y: 181, distance: 29.0
click at [180, 191] on td "435957" at bounding box center [193, 205] width 39 height 28
copy td "435957"
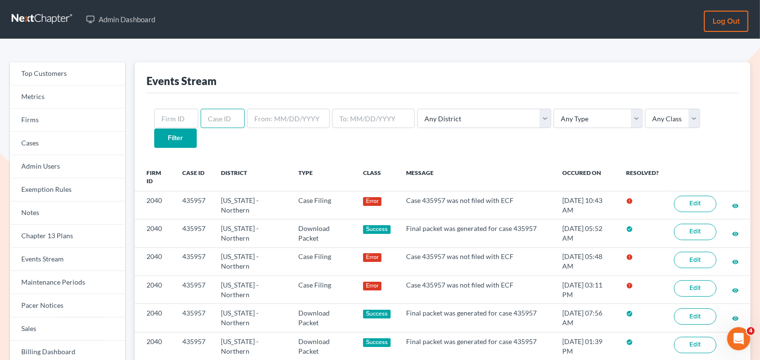
click at [220, 124] on input "text" at bounding box center [223, 118] width 44 height 19
paste input "435957"
type input "435957"
click at [197, 129] on input "Filter" at bounding box center [175, 138] width 43 height 19
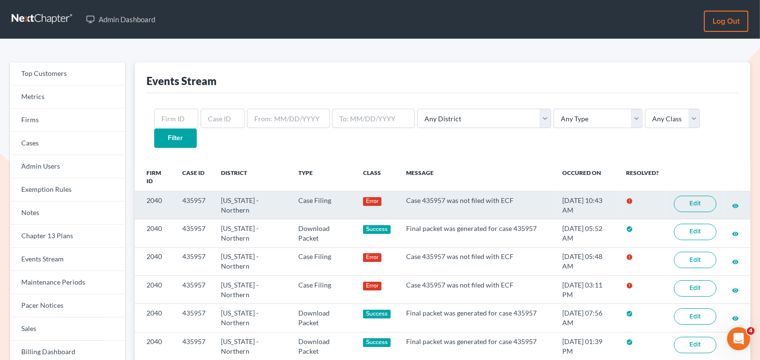
click at [254, 193] on td "[US_STATE] - Northern" at bounding box center [251, 205] width 77 height 28
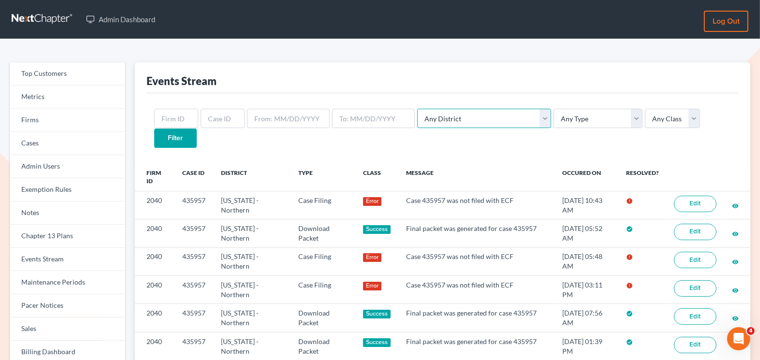
click at [470, 115] on select "Any District [US_STATE] - [GEOGRAPHIC_DATA] [US_STATE] - [GEOGRAPHIC_DATA] [US_…" at bounding box center [484, 118] width 134 height 19
select select "22"
click at [417, 109] on select "Any District [US_STATE] - [GEOGRAPHIC_DATA] [US_STATE] - [GEOGRAPHIC_DATA] [US_…" at bounding box center [484, 118] width 134 height 19
click at [572, 115] on select "Any Type Case Applied To Plan Case Archive Case Duplicate Case Filing Chapter 1…" at bounding box center [597, 118] width 89 height 19
select select "case_filing"
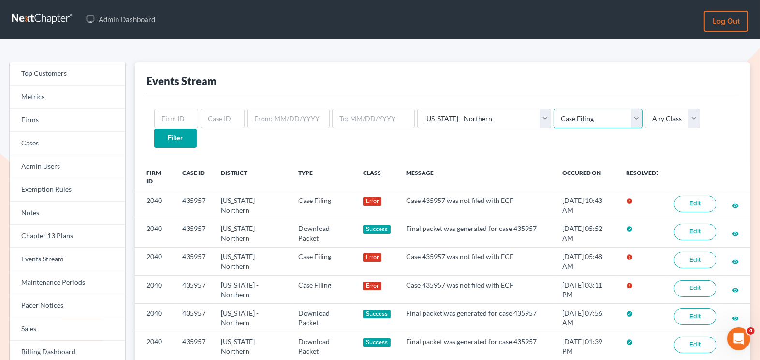
click at [553, 109] on select "Any Type Case Applied To Plan Case Archive Case Duplicate Case Filing Chapter 1…" at bounding box center [597, 118] width 89 height 19
click at [197, 129] on input "Filter" at bounding box center [175, 138] width 43 height 19
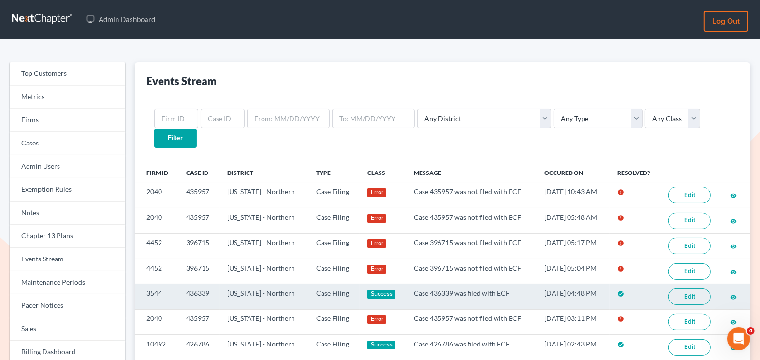
click at [684, 289] on link "Edit" at bounding box center [689, 297] width 43 height 16
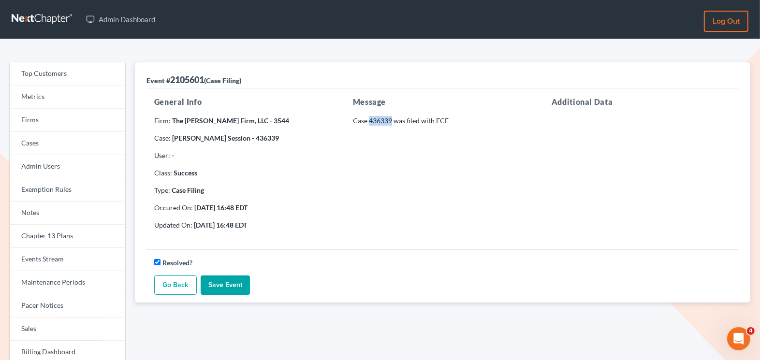
drag, startPoint x: 392, startPoint y: 120, endPoint x: 369, endPoint y: 120, distance: 22.7
click at [369, 121] on p "Case 436339 was filed with ECF" at bounding box center [442, 121] width 179 height 10
copy p "436339"
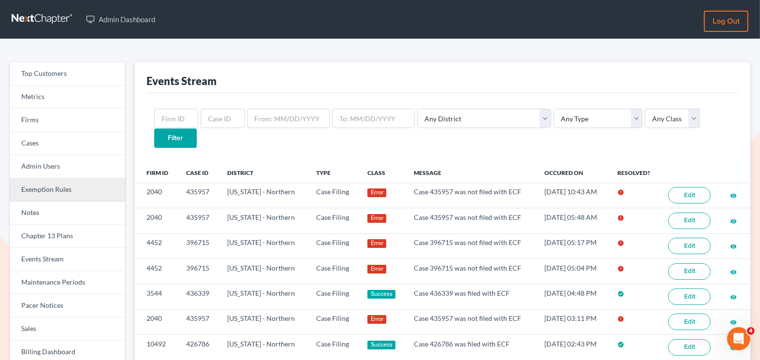
click at [86, 186] on link "Exemption Rules" at bounding box center [68, 189] width 116 height 23
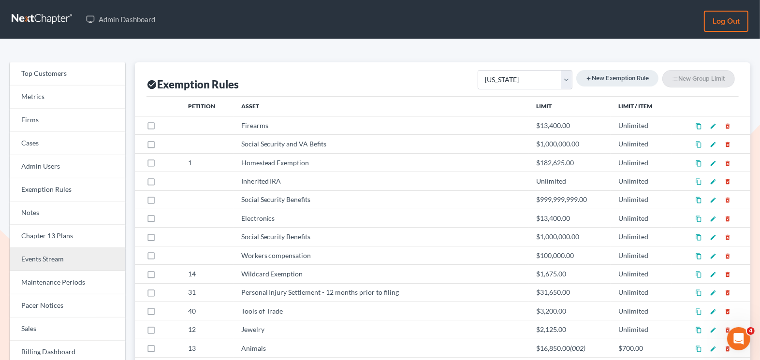
click at [51, 264] on link "Events Stream" at bounding box center [68, 259] width 116 height 23
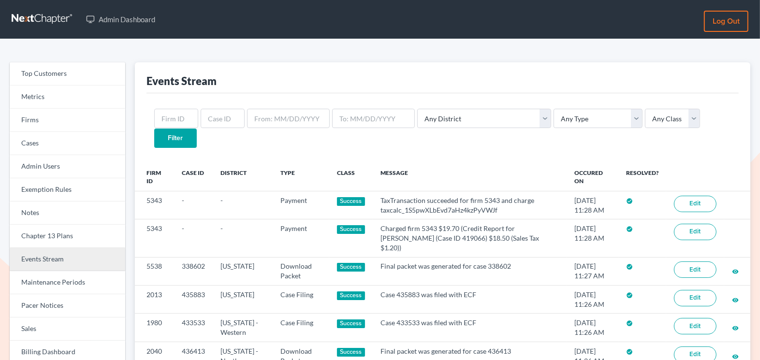
click at [51, 264] on link "Events Stream" at bounding box center [68, 259] width 116 height 23
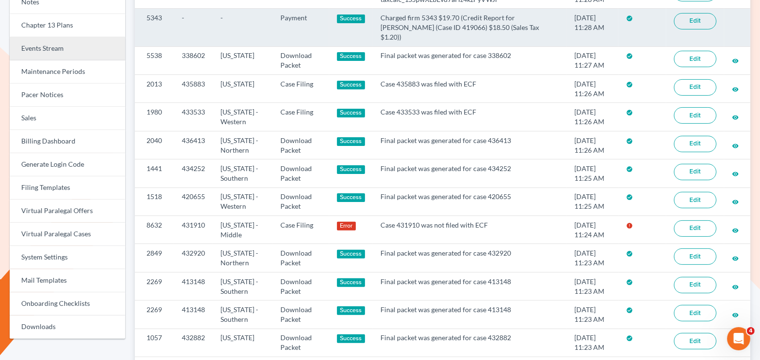
scroll to position [170, 0]
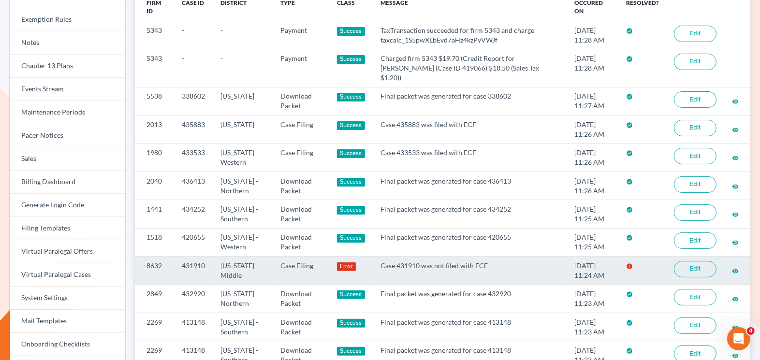
click at [694, 261] on link "Edit" at bounding box center [695, 269] width 43 height 16
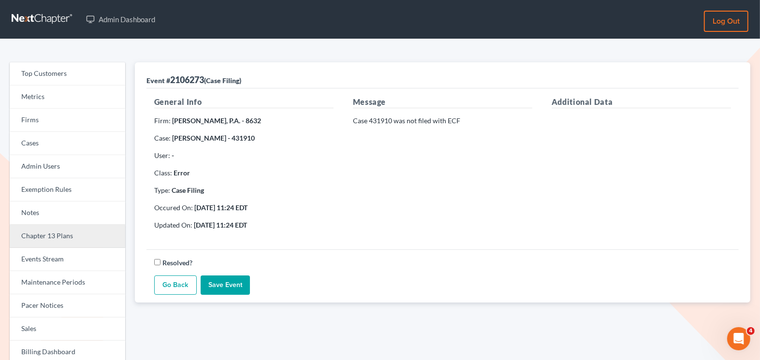
scroll to position [2, 0]
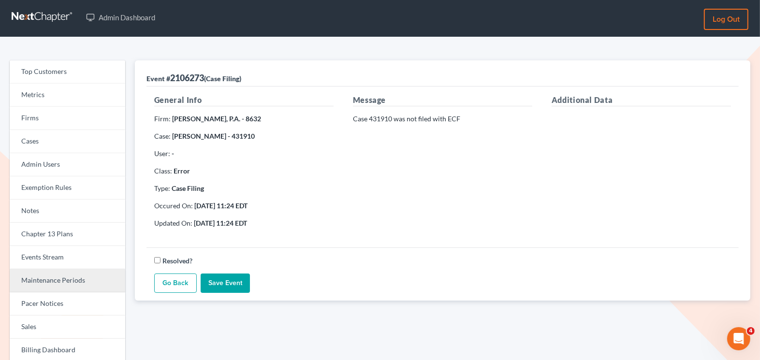
click at [58, 277] on link "Maintenance Periods" at bounding box center [68, 280] width 116 height 23
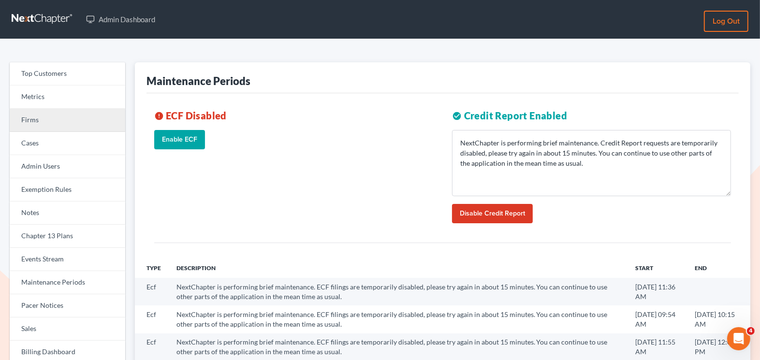
click at [74, 121] on link "Firms" at bounding box center [68, 120] width 116 height 23
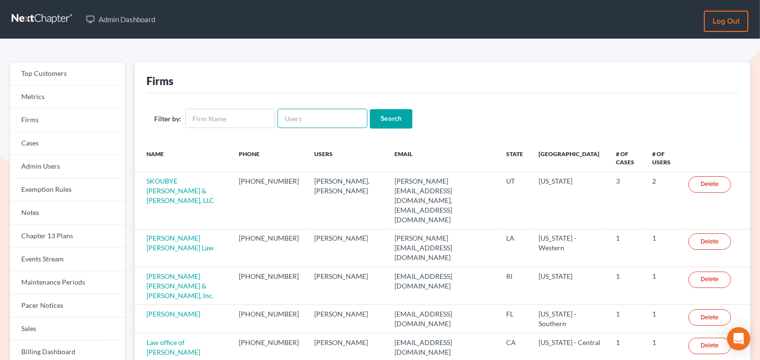
click at [311, 120] on input "text" at bounding box center [322, 118] width 90 height 19
type input "felix"
click at [370, 109] on input "Search" at bounding box center [391, 118] width 43 height 19
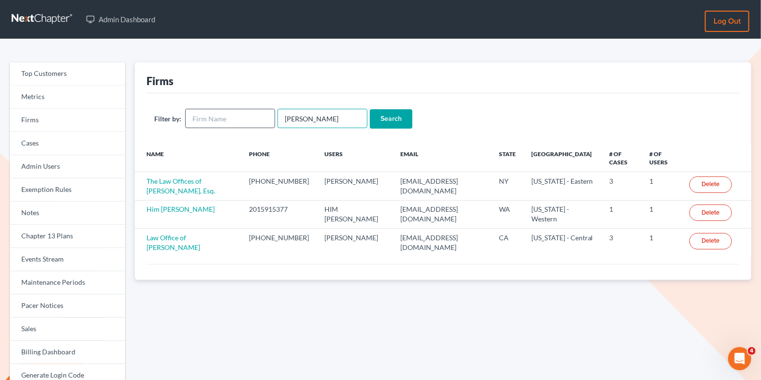
drag, startPoint x: 293, startPoint y: 119, endPoint x: 268, endPoint y: 114, distance: 25.6
click at [270, 115] on form "Filter by: [PERSON_NAME] Search" at bounding box center [443, 119] width 578 height 20
paste input "[EMAIL_ADDRESS][DOMAIN_NAME]"
type input "[EMAIL_ADDRESS][DOMAIN_NAME]"
click at [381, 121] on input "Search" at bounding box center [391, 118] width 43 height 19
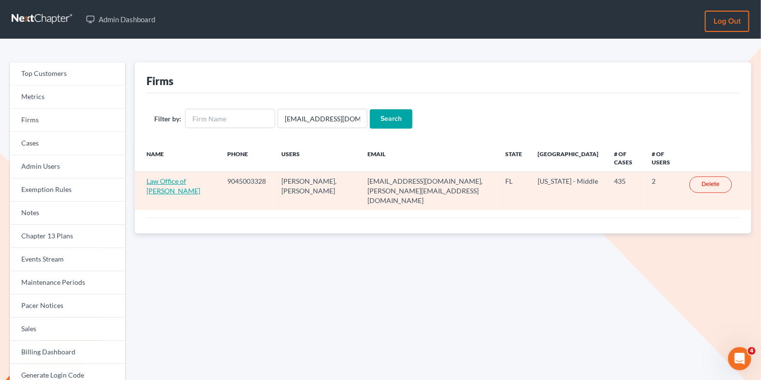
click at [162, 192] on link "Law Office of David Meltzer" at bounding box center [173, 186] width 54 height 18
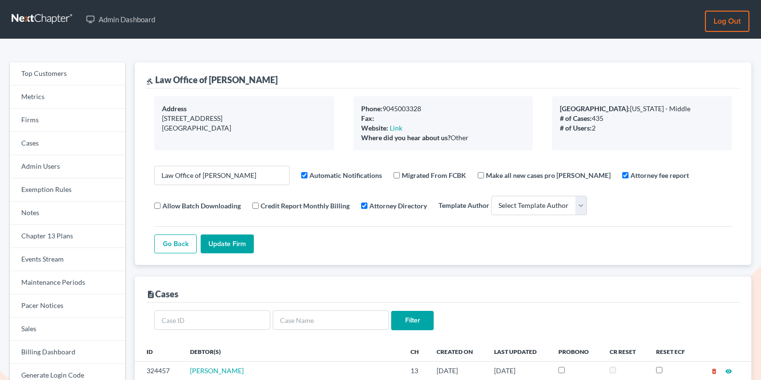
select select
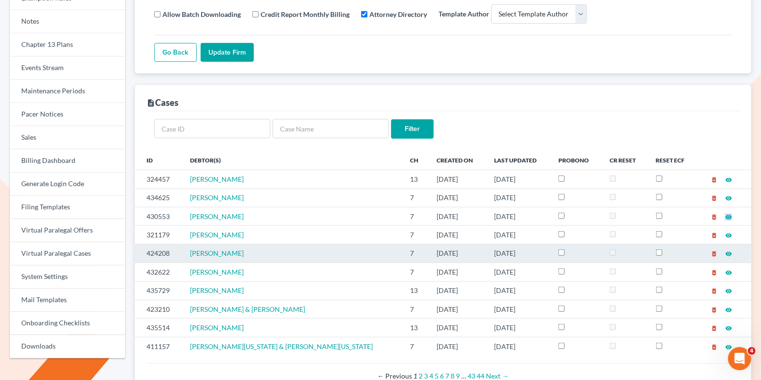
scroll to position [137, 0]
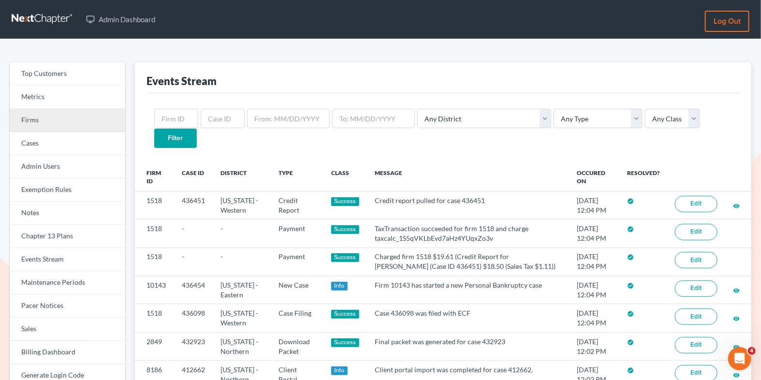
click at [87, 123] on link "Firms" at bounding box center [68, 120] width 116 height 23
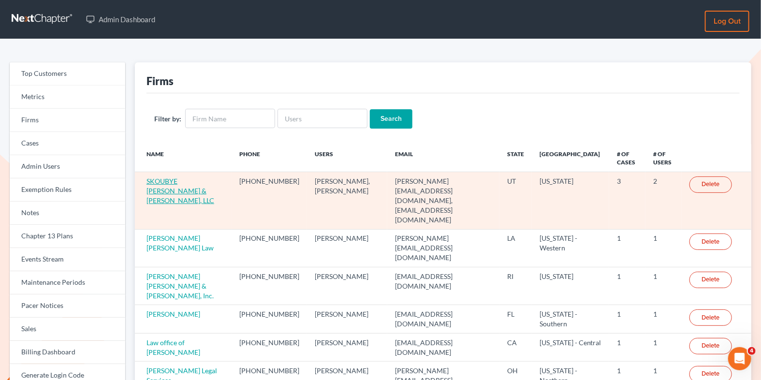
click at [179, 180] on link "SKOUBYE [PERSON_NAME] & [PERSON_NAME], LLC" at bounding box center [180, 191] width 68 height 28
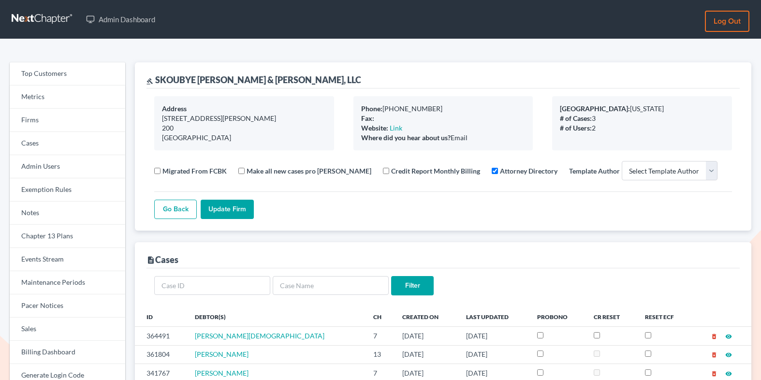
select select
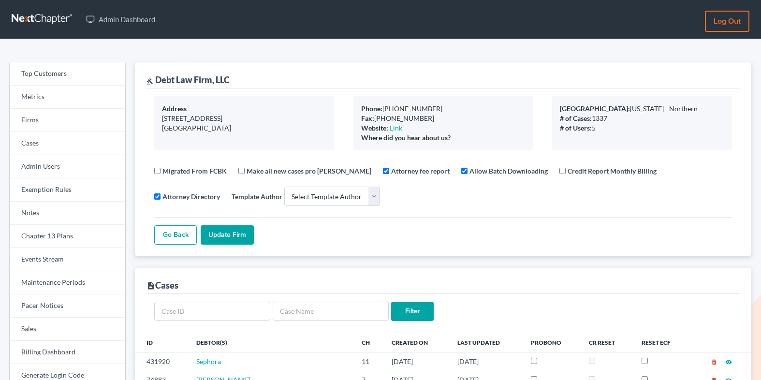
select select
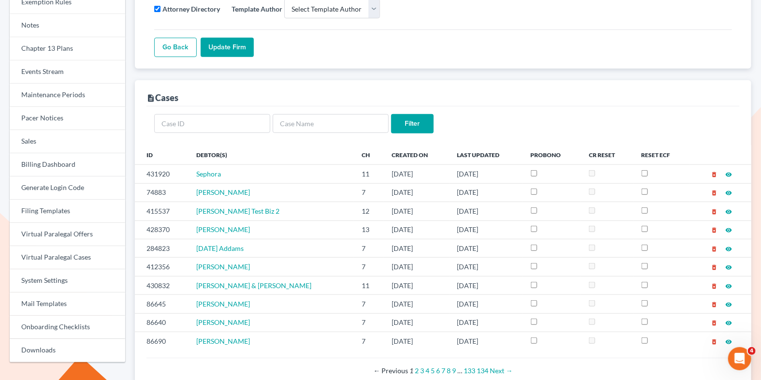
scroll to position [210, 0]
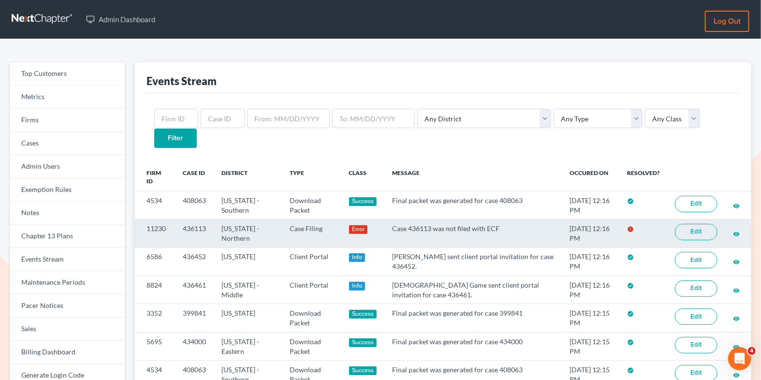
click at [700, 224] on link "Edit" at bounding box center [696, 232] width 43 height 16
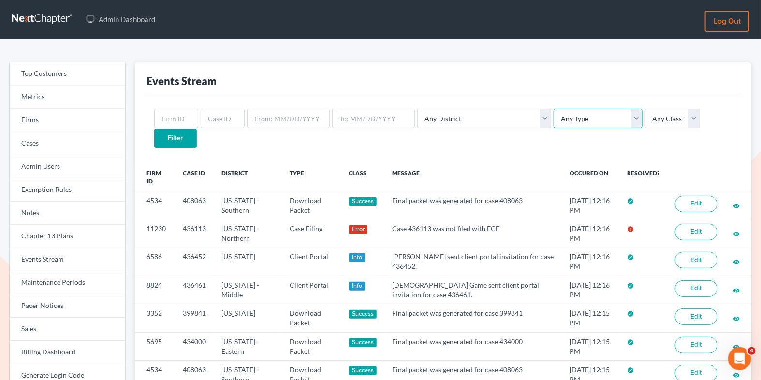
click at [553, 110] on select "Any Type Case Applied To Plan Case Archive Case Duplicate Case Filing Chapter 1…" at bounding box center [597, 118] width 89 height 19
select select "case_filing"
click at [553, 109] on select "Any Type Case Applied To Plan Case Archive Case Duplicate Case Filing Chapter 1…" at bounding box center [597, 118] width 89 height 19
click at [197, 129] on input "Filter" at bounding box center [175, 138] width 43 height 19
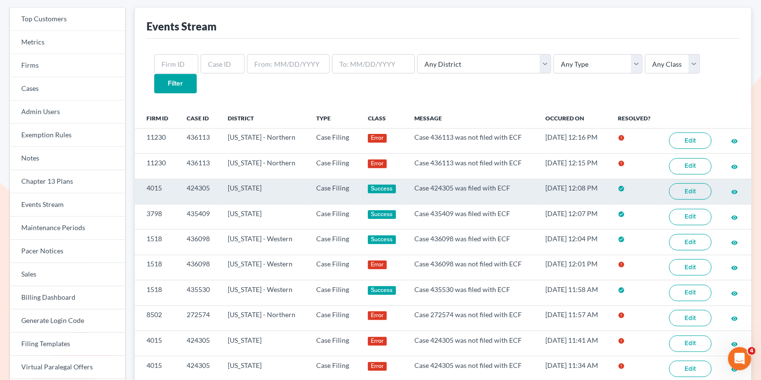
click at [689, 183] on link "Edit" at bounding box center [690, 191] width 43 height 16
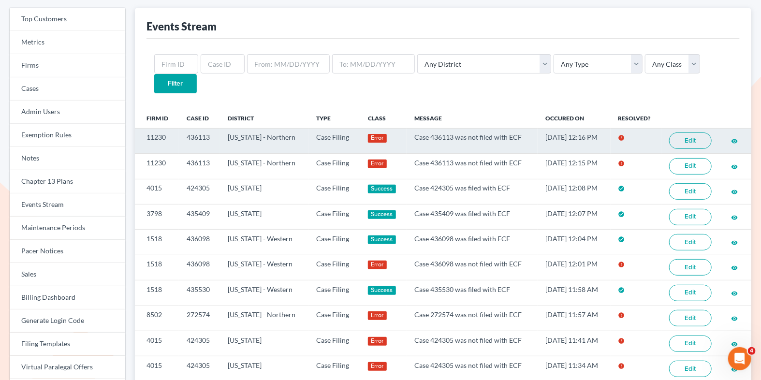
click at [686, 132] on link "Edit" at bounding box center [690, 140] width 43 height 16
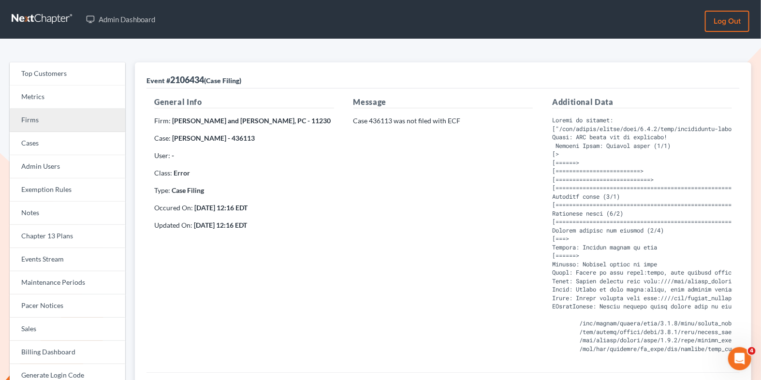
click at [49, 123] on link "Firms" at bounding box center [68, 120] width 116 height 23
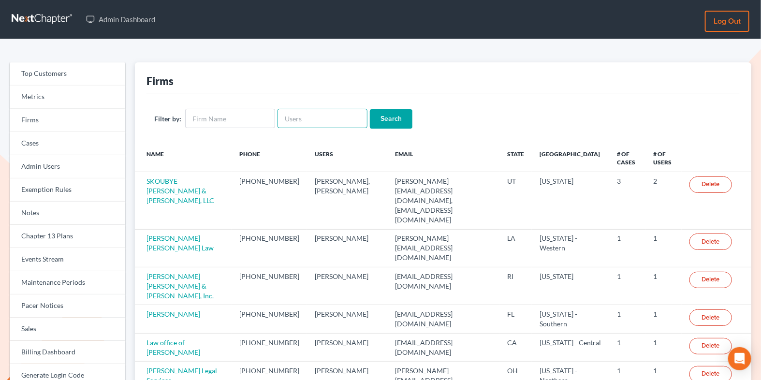
click at [335, 113] on input "text" at bounding box center [322, 118] width 90 height 19
paste input "[PERSON_NAME][EMAIL_ADDRESS][DOMAIN_NAME]"
type input "[PERSON_NAME][EMAIL_ADDRESS][DOMAIN_NAME]"
click at [381, 117] on input "Search" at bounding box center [391, 118] width 43 height 19
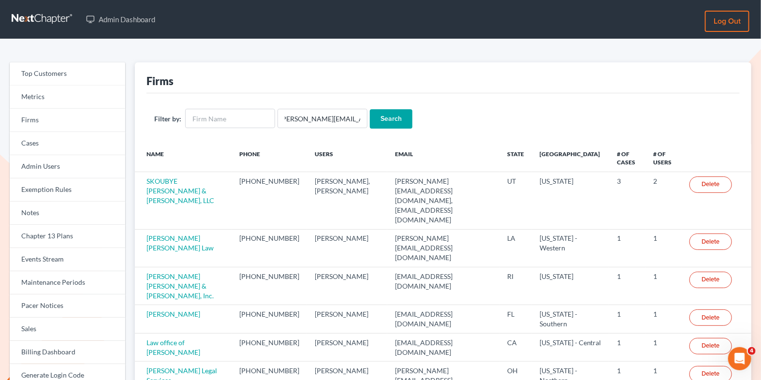
scroll to position [0, 0]
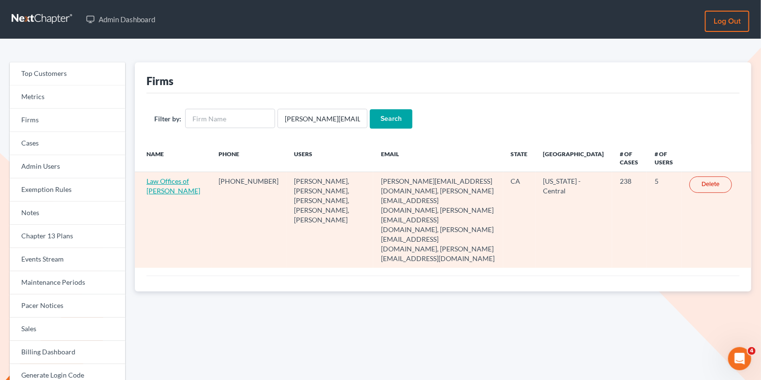
click at [155, 180] on link "Law Offices of [PERSON_NAME]" at bounding box center [173, 186] width 54 height 18
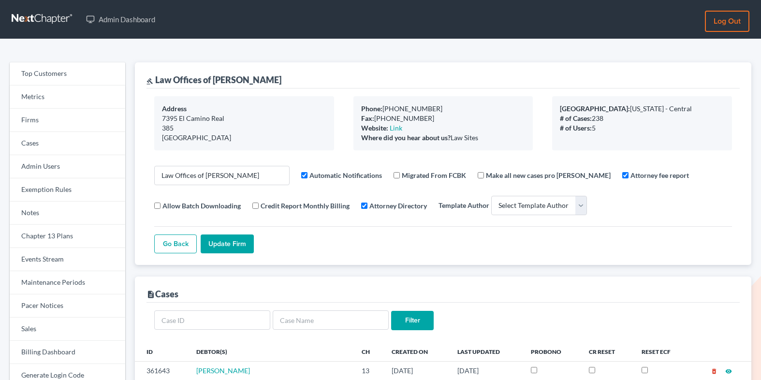
select select
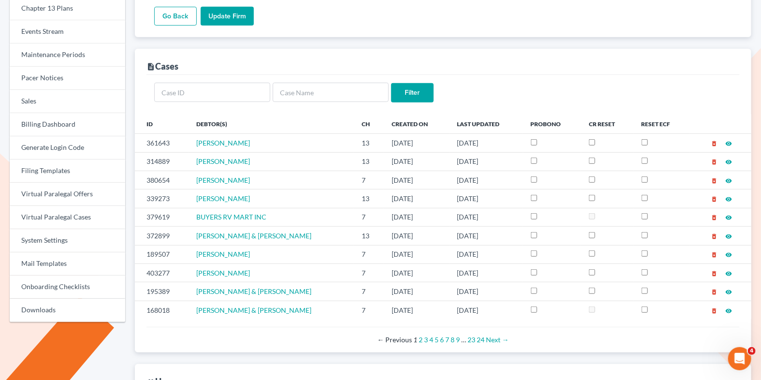
scroll to position [210, 0]
